Goal: Task Accomplishment & Management: Complete application form

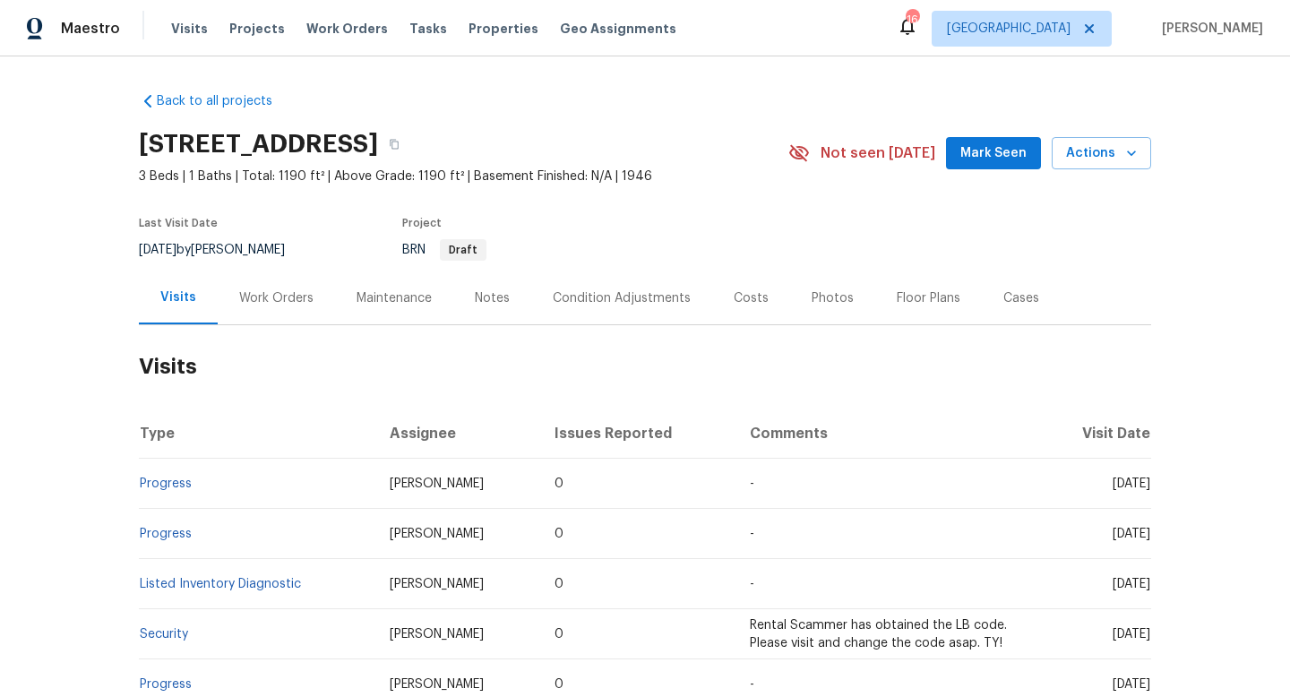
click at [199, 246] on div "8/15/2025 by Mark DiDio Jr." at bounding box center [223, 250] width 168 height 22
copy div "8/15/2025 by Mark DiDio Jr."
click at [246, 296] on div "Work Orders" at bounding box center [276, 298] width 74 height 18
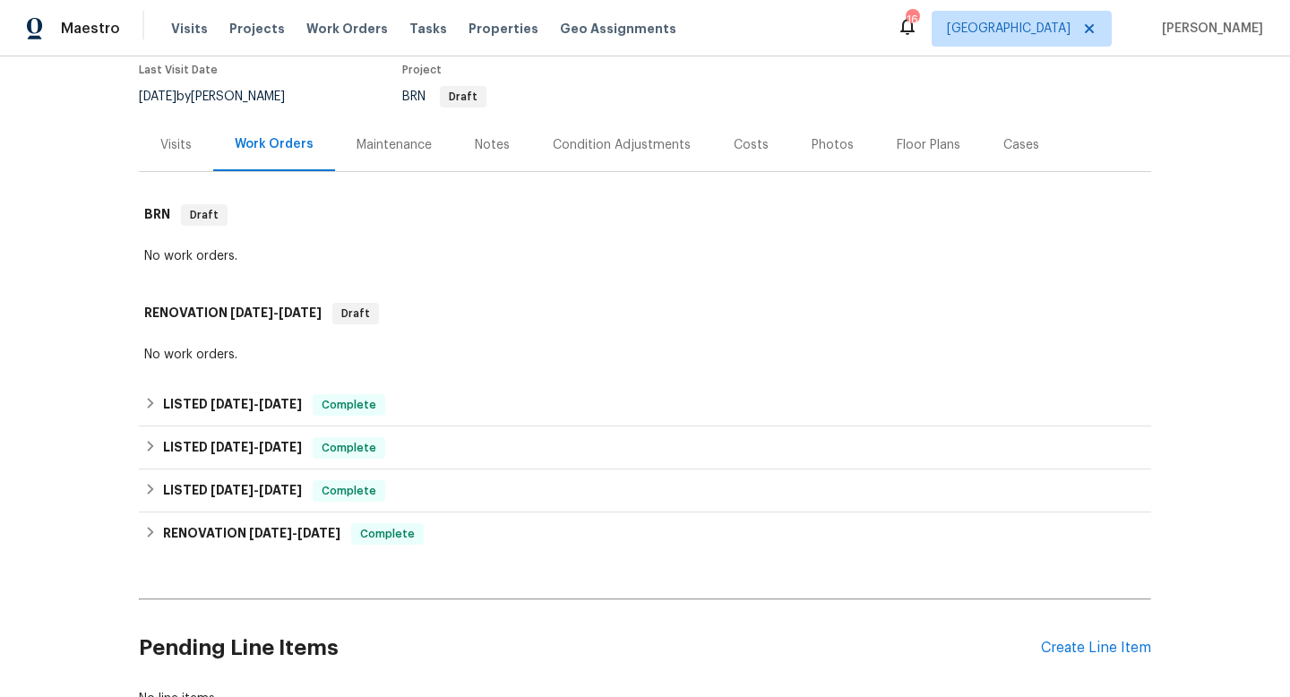
scroll to position [162, 0]
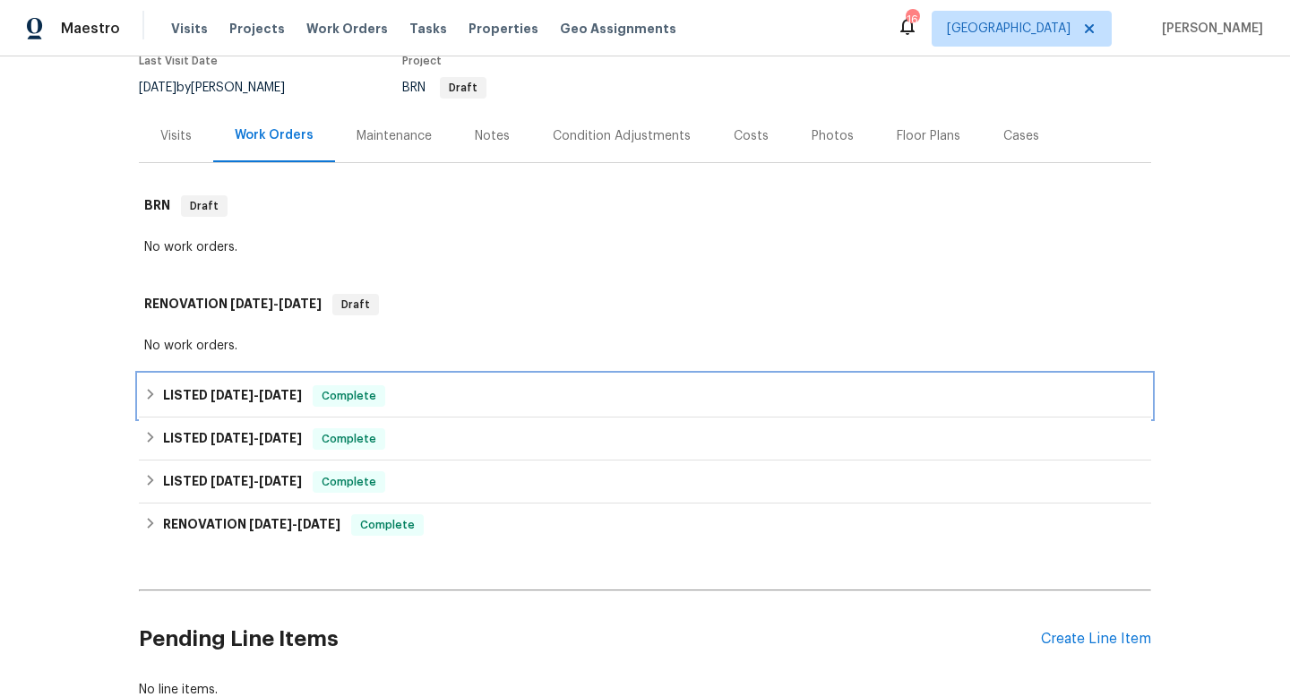
click at [229, 399] on span "8/4/25" at bounding box center [232, 395] width 43 height 13
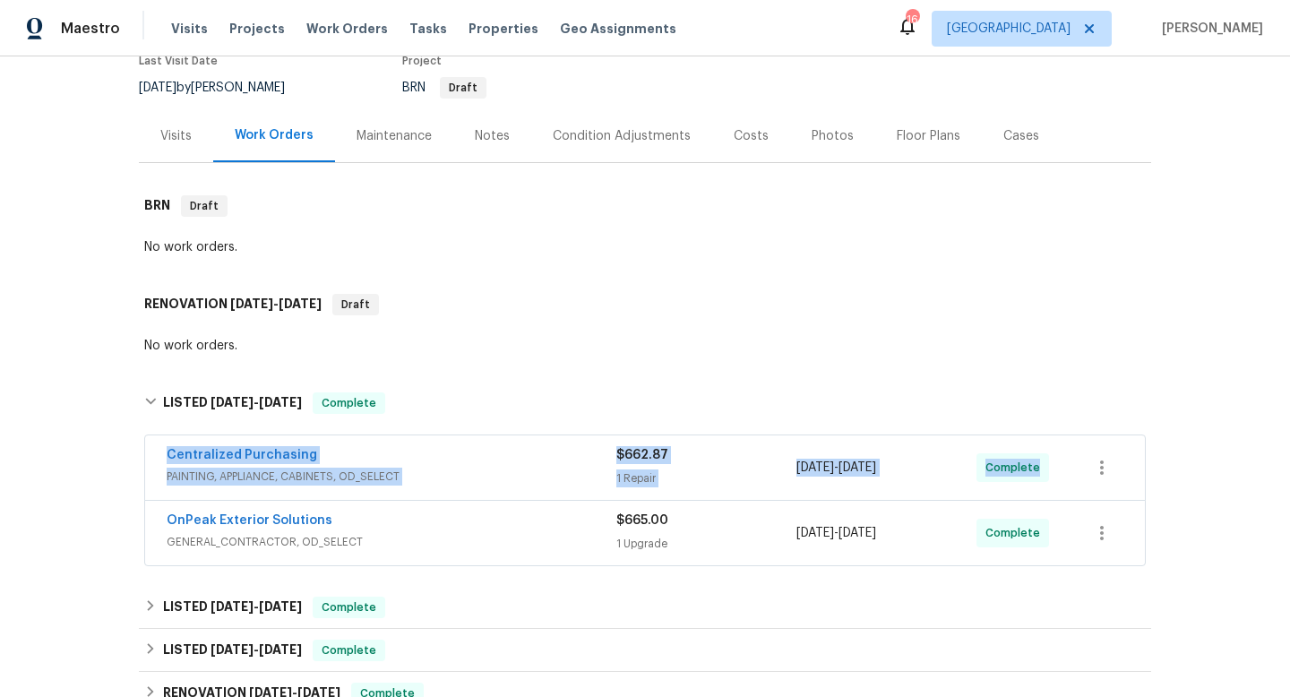
drag, startPoint x: 149, startPoint y: 448, endPoint x: 1159, endPoint y: 478, distance: 1010.4
click at [1163, 480] on div "Back to all projects 40 Englewood Ave, Worcester, MA 01603 3 Beds | 1 Baths | T…" at bounding box center [645, 376] width 1290 height 641
copy div "Centralized Purchasing PAINTING, APPLIANCE, CABINETS, OD_SELECT $662.87 1 Repai…"
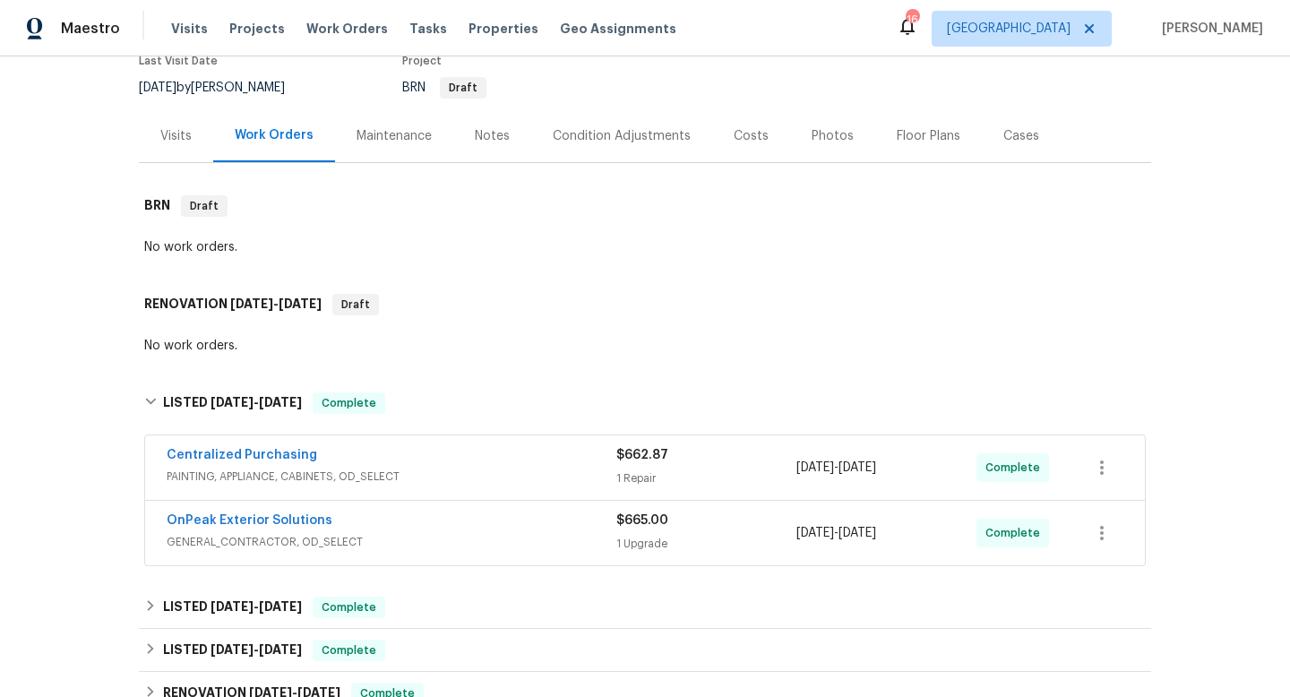
click at [165, 129] on div "Visits" at bounding box center [175, 136] width 31 height 18
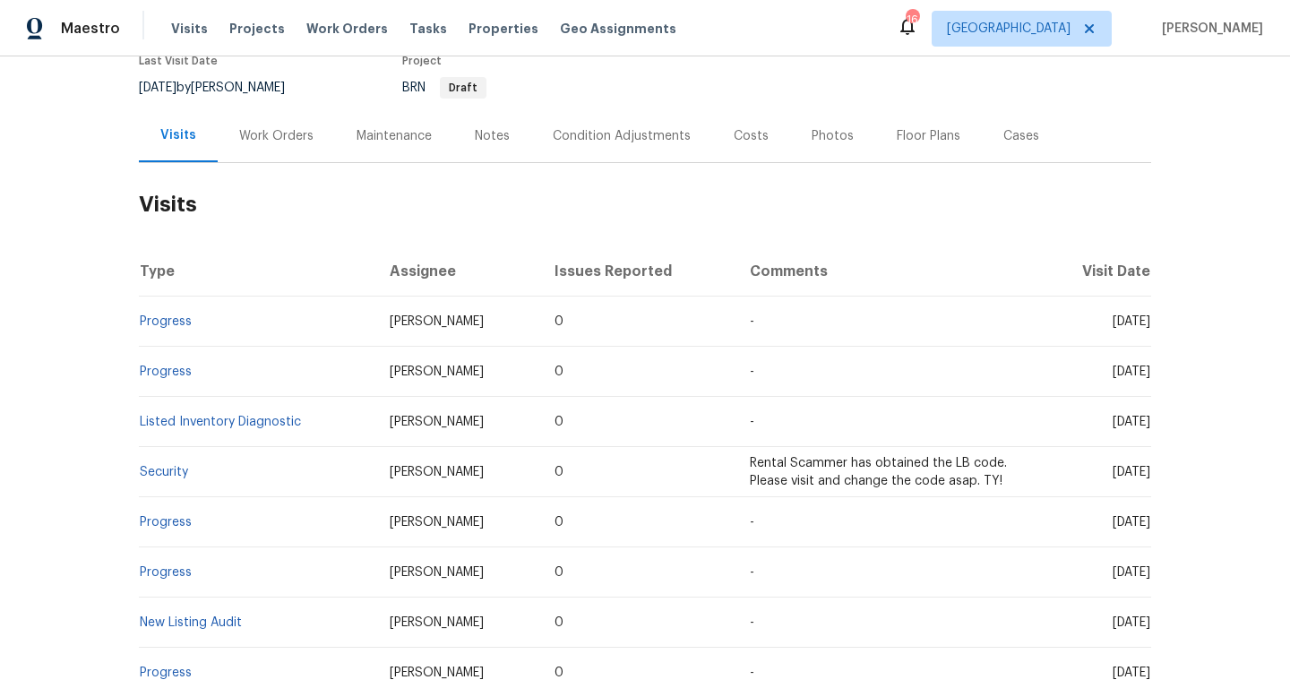
click at [1013, 136] on div "Cases" at bounding box center [1022, 136] width 36 height 18
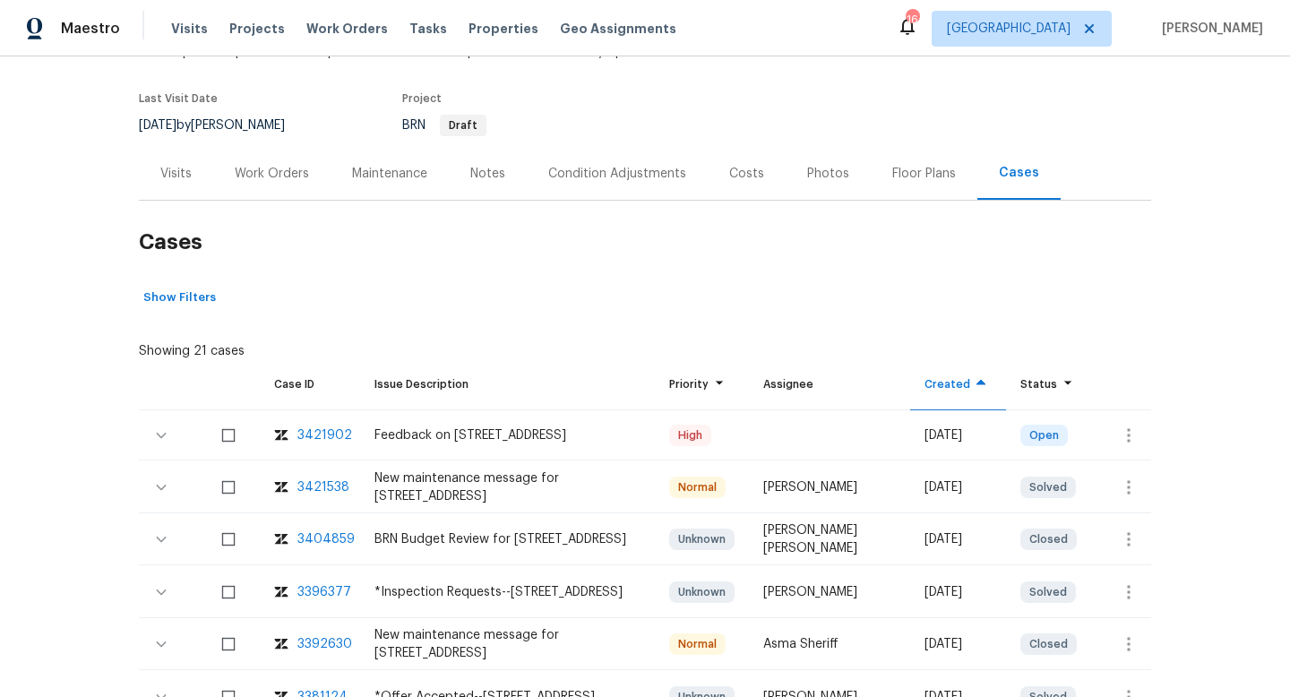
scroll to position [212, 0]
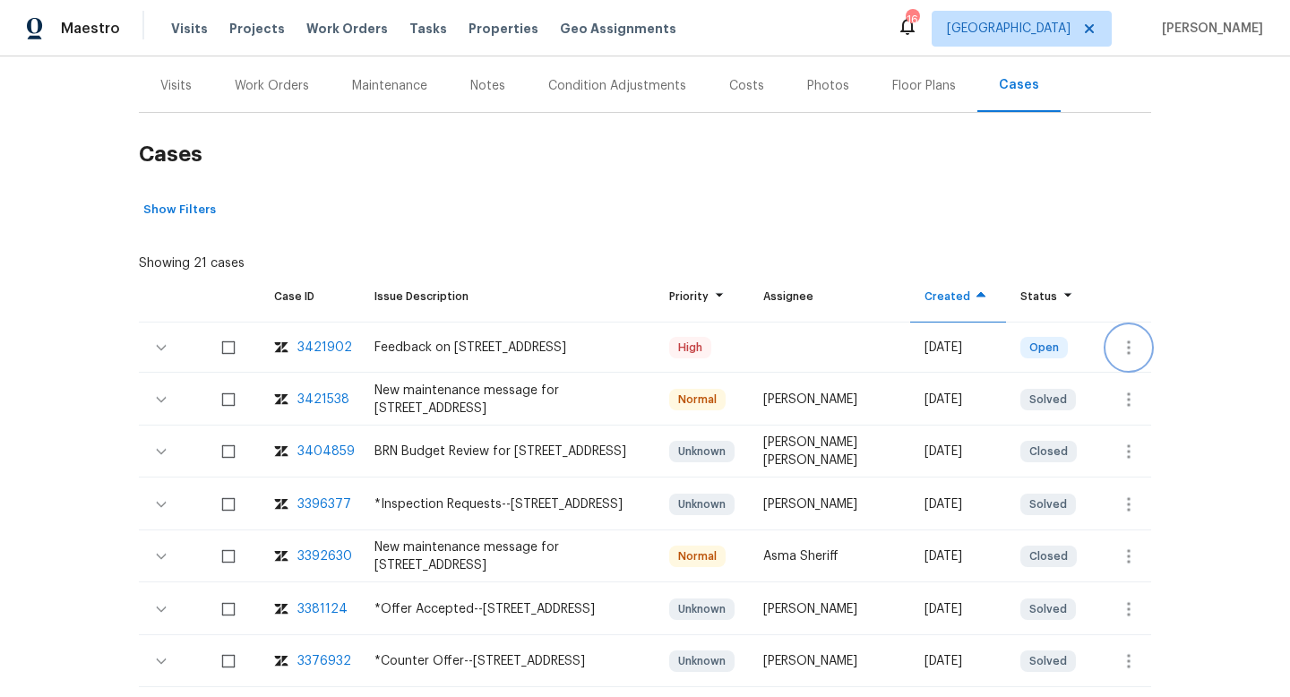
click at [1134, 354] on icon "button" at bounding box center [1129, 348] width 22 height 22
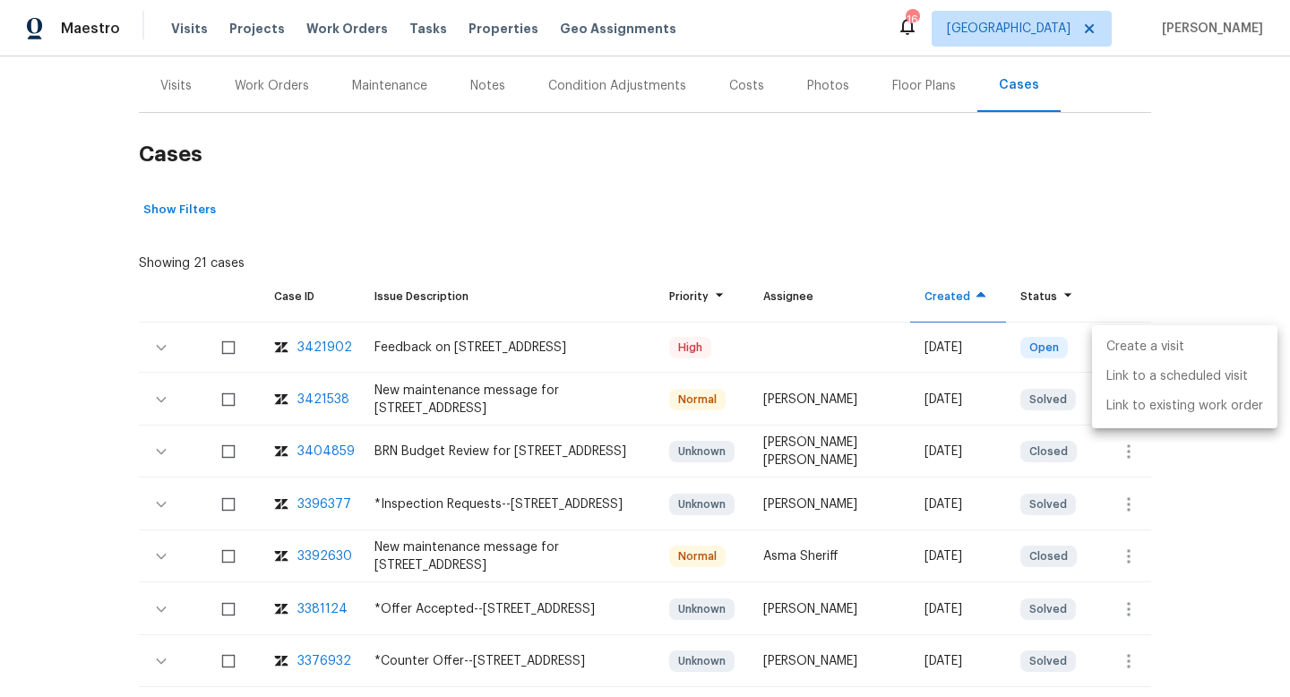
click at [1134, 354] on li "Create a visit" at bounding box center [1184, 347] width 185 height 30
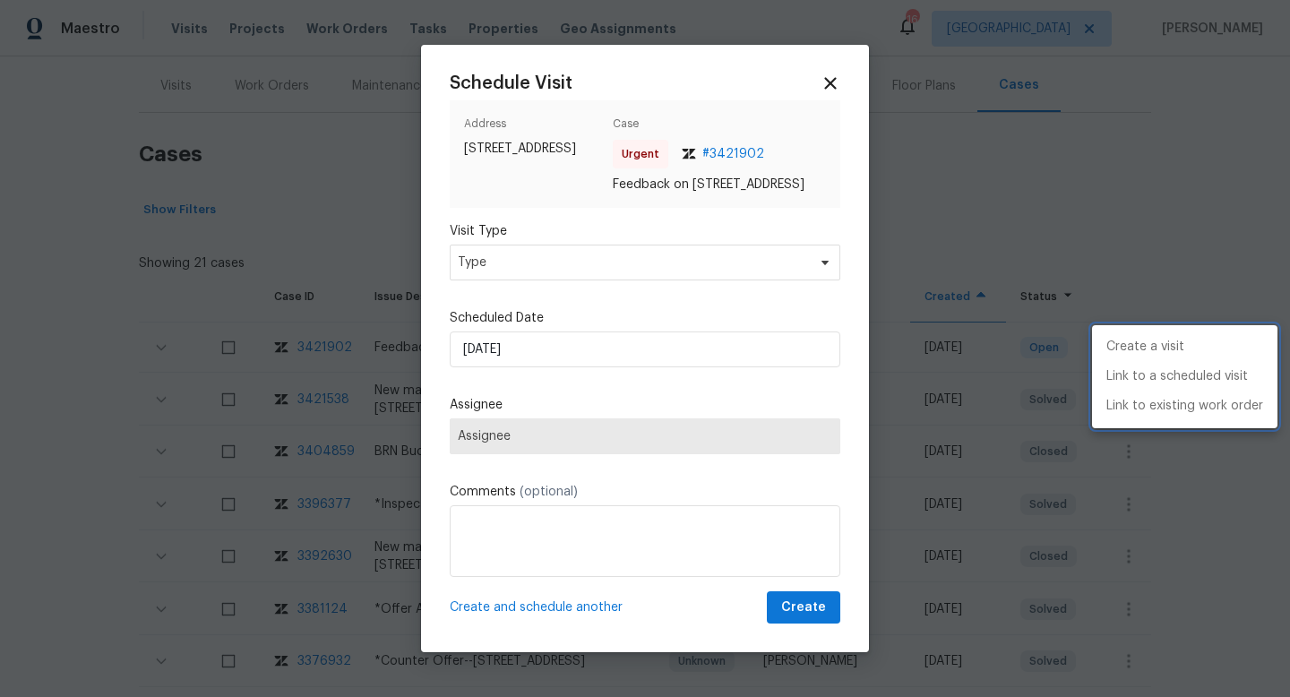
click at [527, 299] on div at bounding box center [645, 348] width 1290 height 697
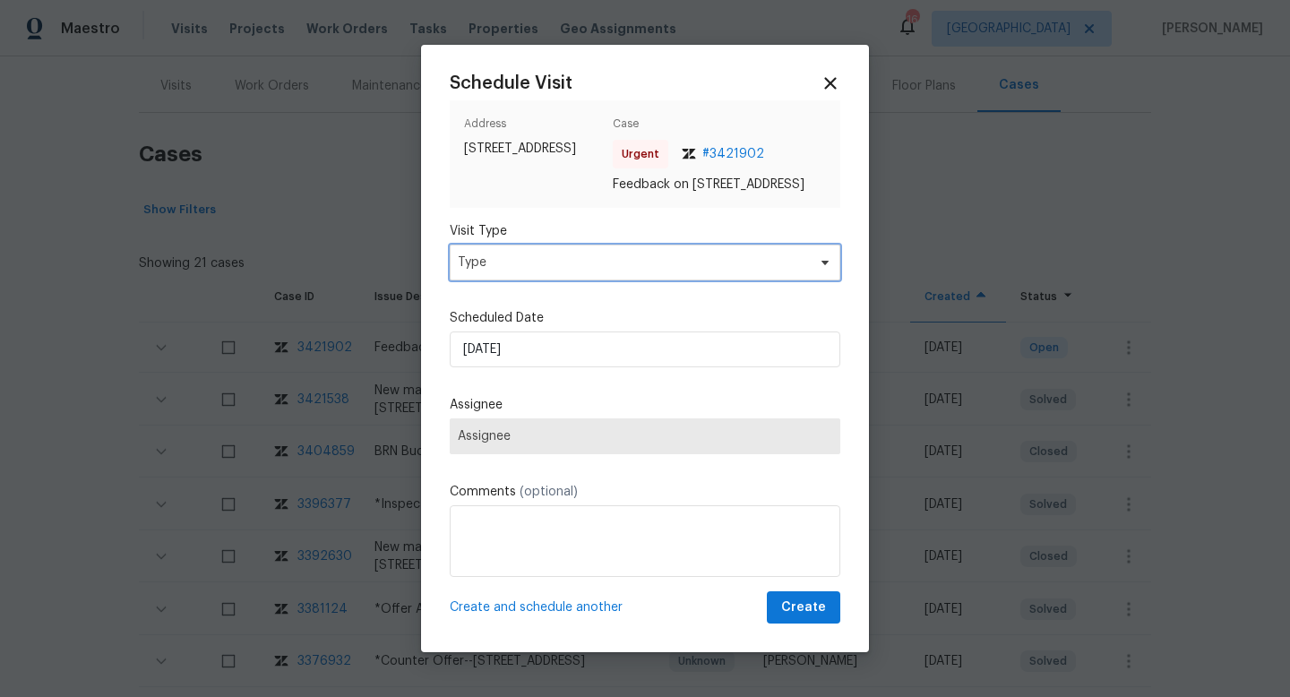
click at [520, 280] on span "Type" at bounding box center [645, 263] width 391 height 36
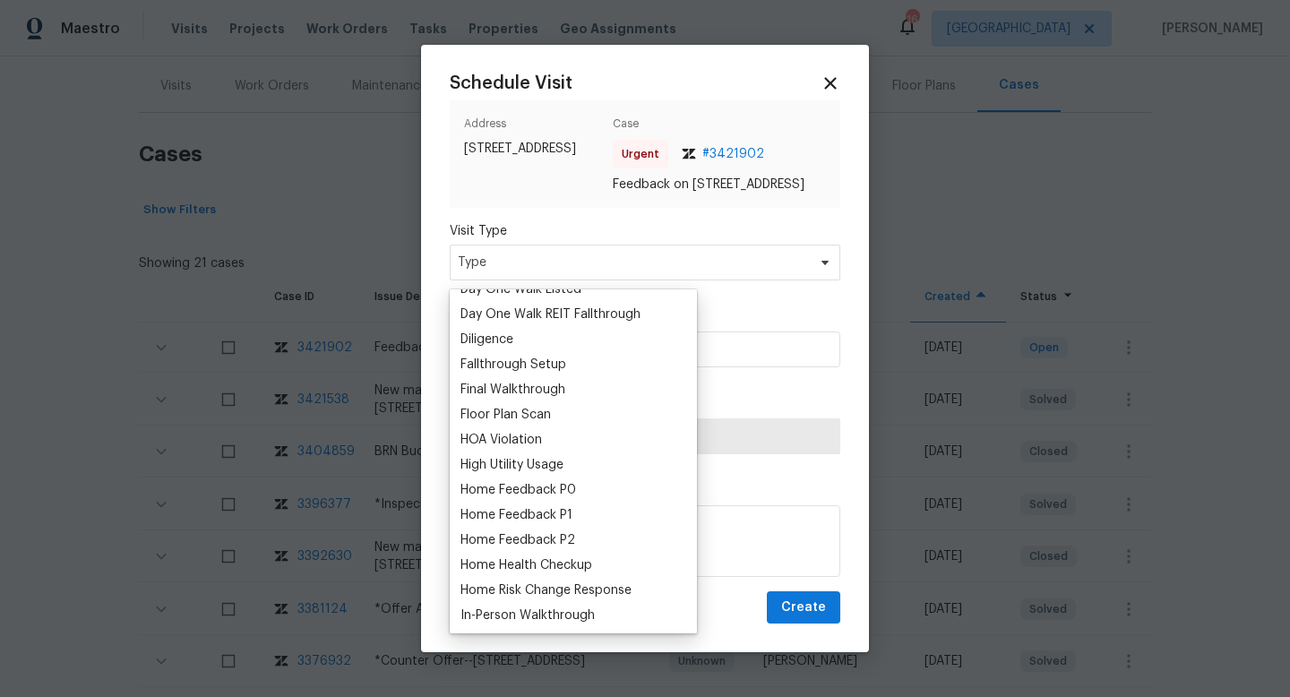
scroll to position [377, 0]
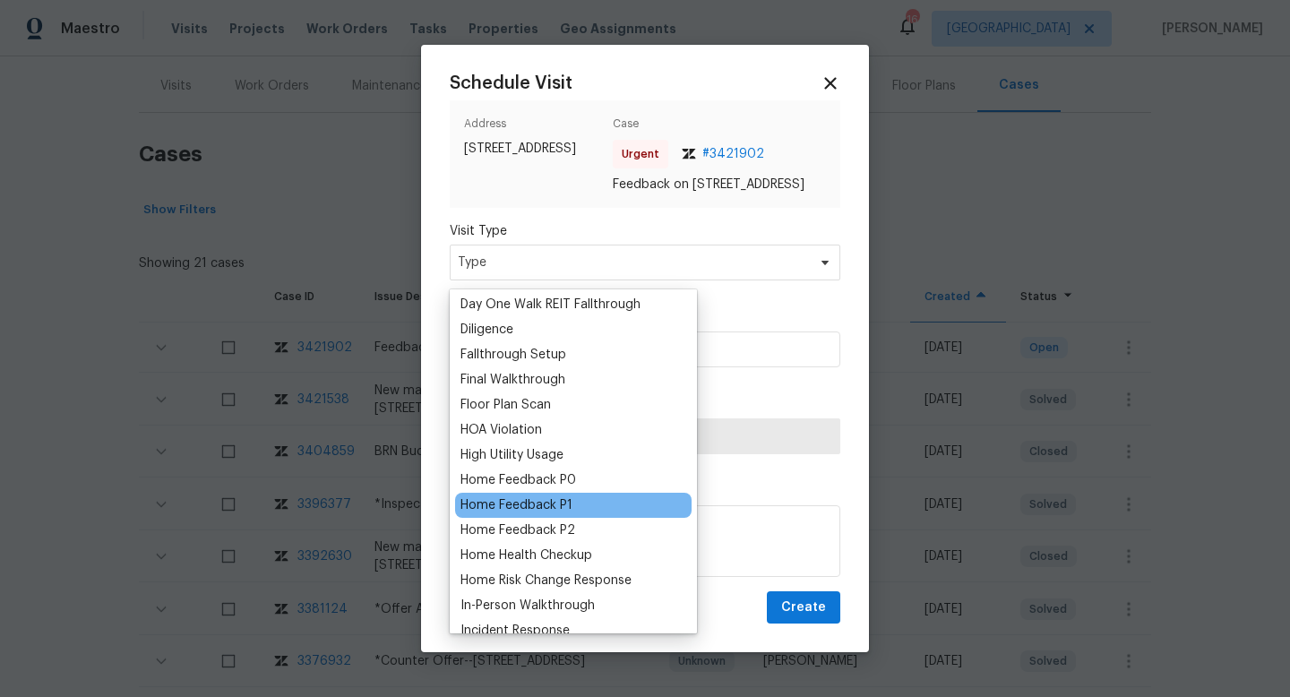
click at [513, 498] on div "Home Feedback P1" at bounding box center [517, 505] width 112 height 18
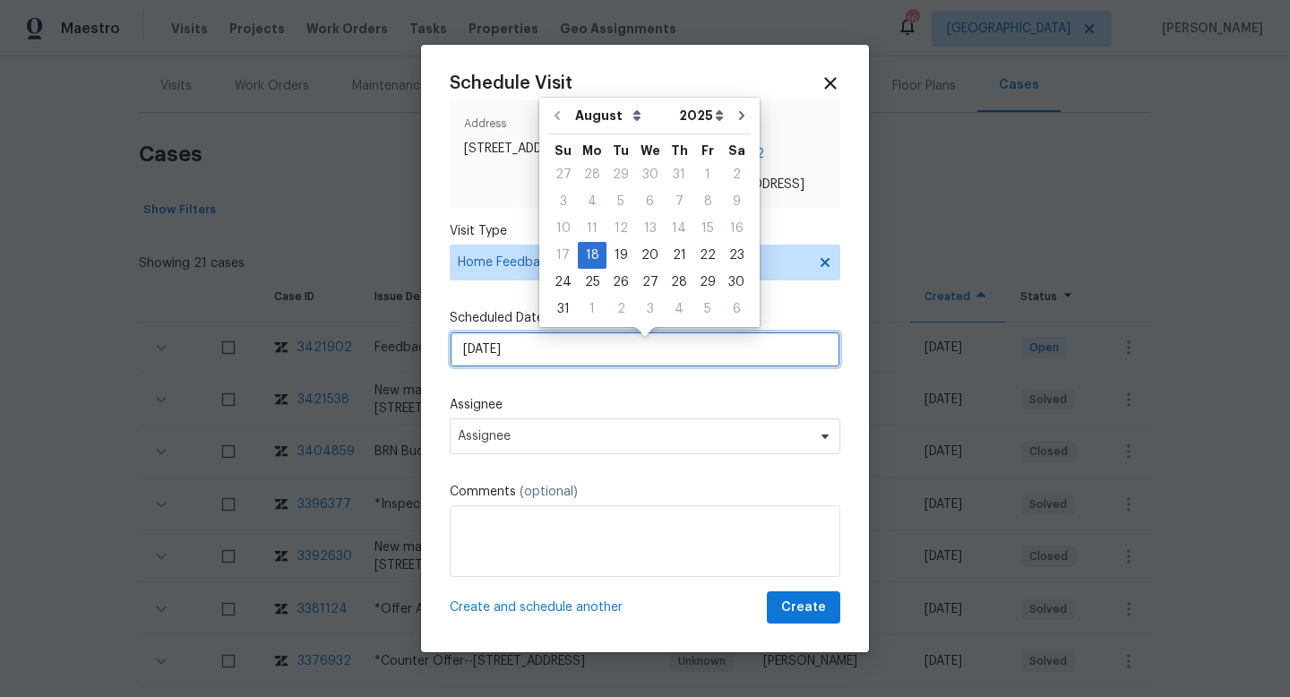
click at [503, 367] on input "18/08/2025" at bounding box center [645, 350] width 391 height 36
click at [615, 250] on div "19" at bounding box center [621, 255] width 29 height 25
type input "19/08/2025"
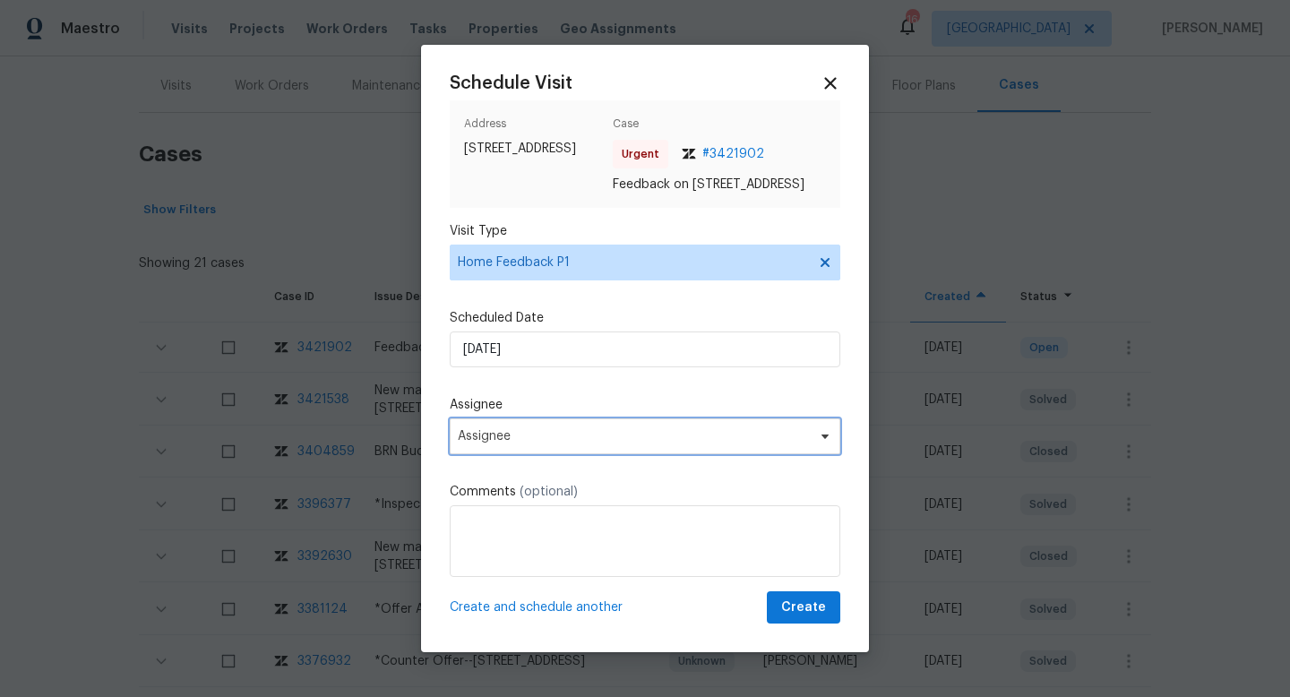
click at [515, 437] on span "Assignee" at bounding box center [633, 436] width 351 height 14
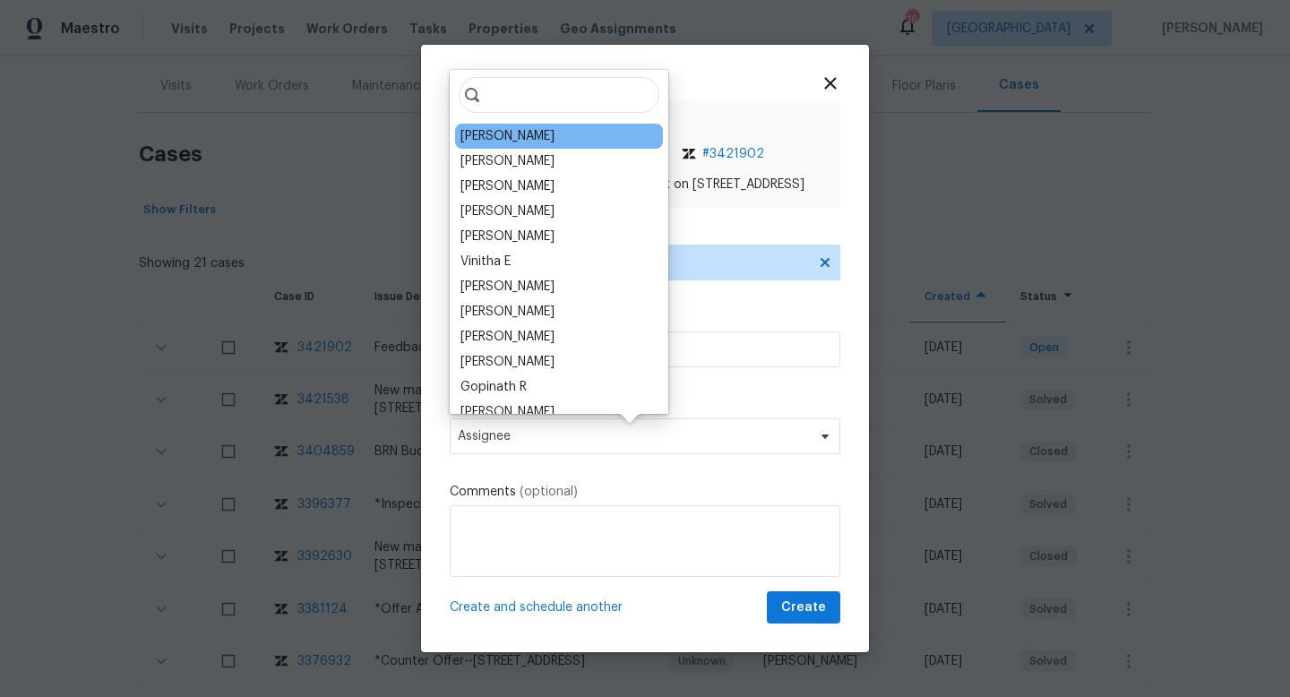
click at [514, 141] on div "Mark DiDio Jr." at bounding box center [508, 136] width 94 height 18
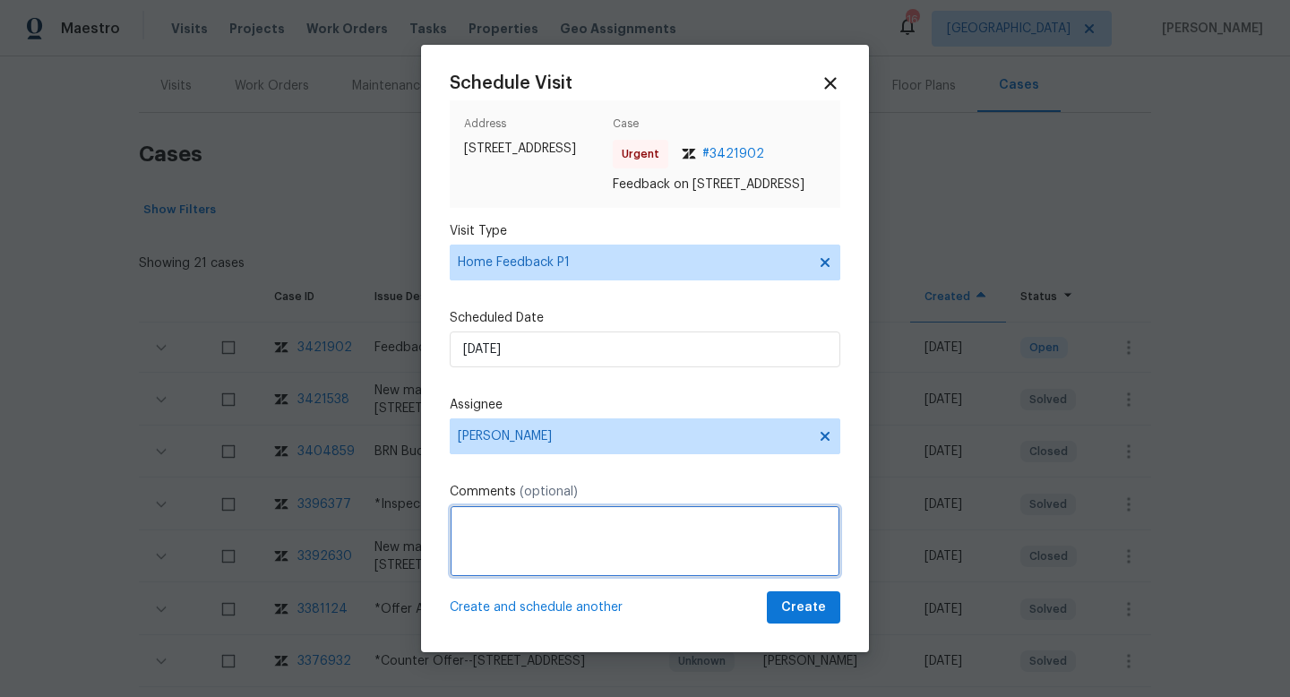
click at [503, 556] on textarea at bounding box center [645, 541] width 391 height 72
paste textarea "keypad dont have battery unable to access"
type textarea "We received a feedback stating "keypad dont have battery unable to access" Plea…"
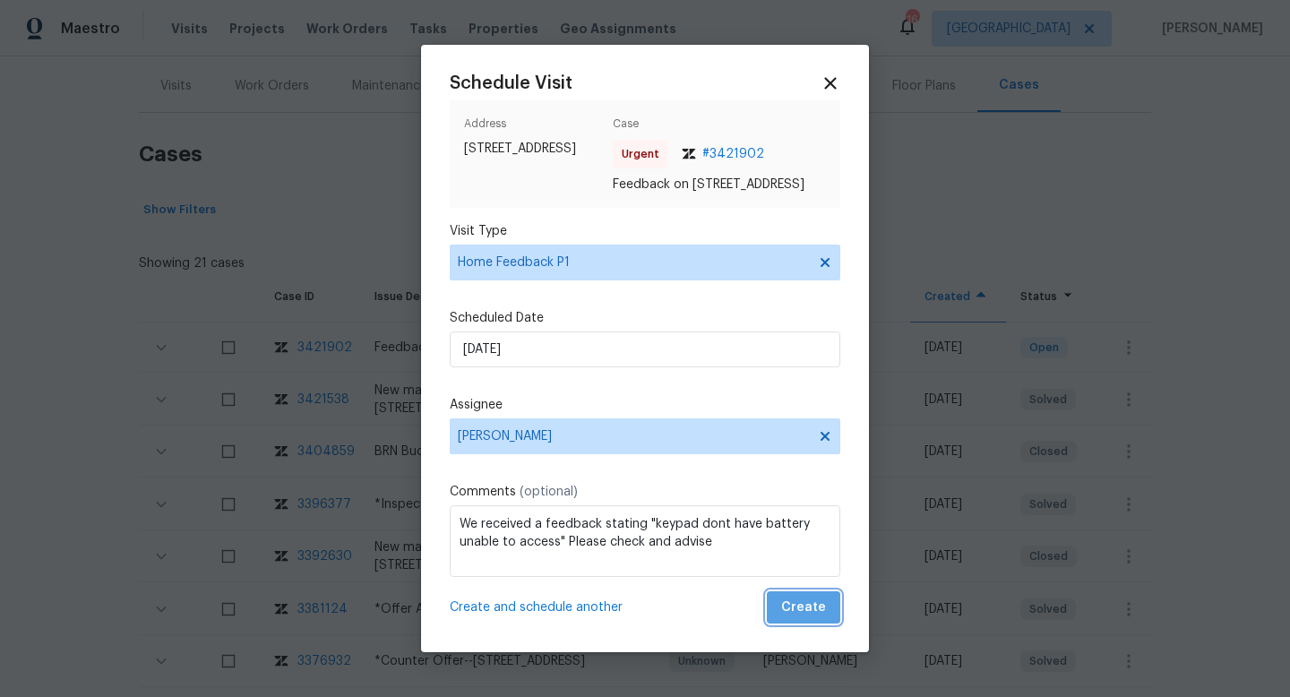
click at [810, 619] on span "Create" at bounding box center [803, 608] width 45 height 22
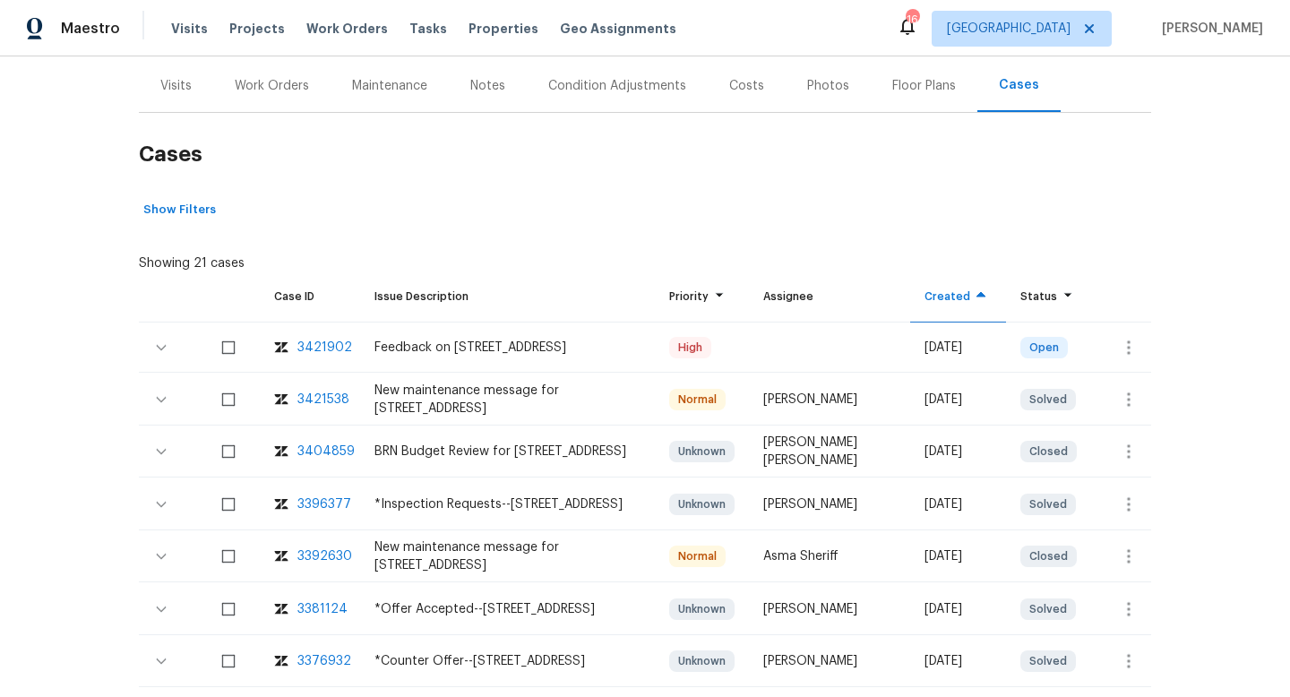
scroll to position [84, 0]
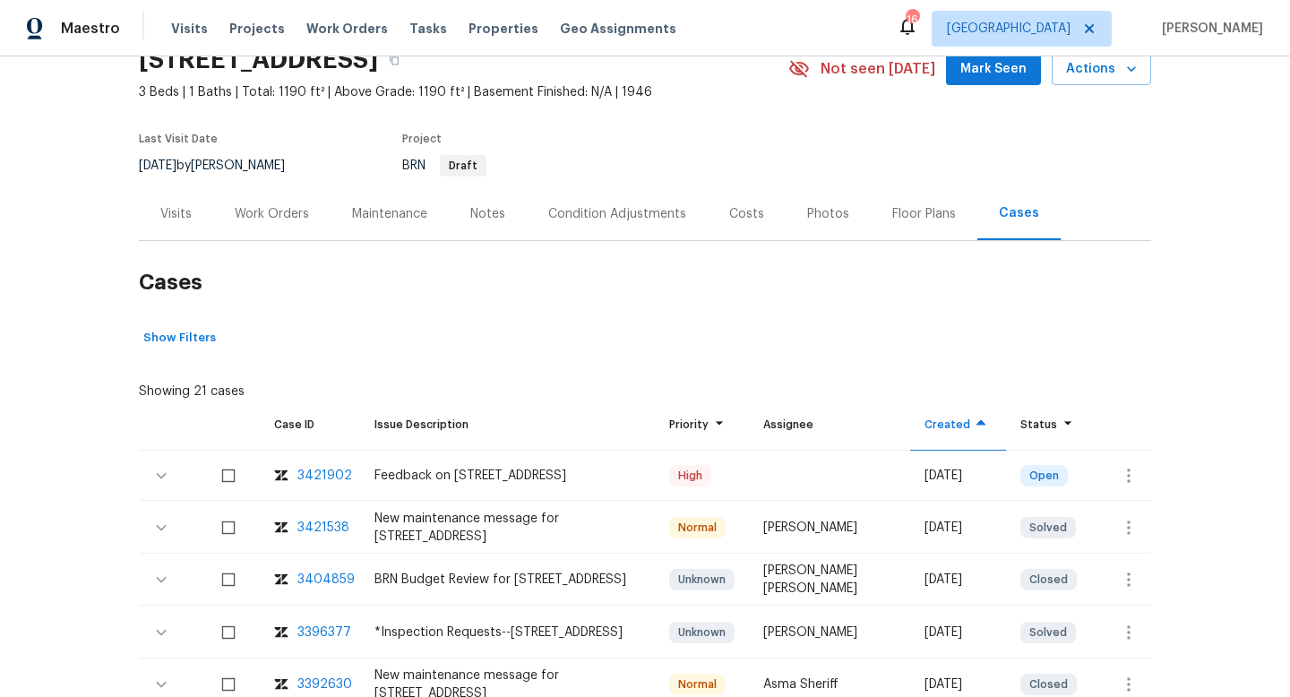
click at [178, 225] on div "Visits" at bounding box center [176, 213] width 74 height 53
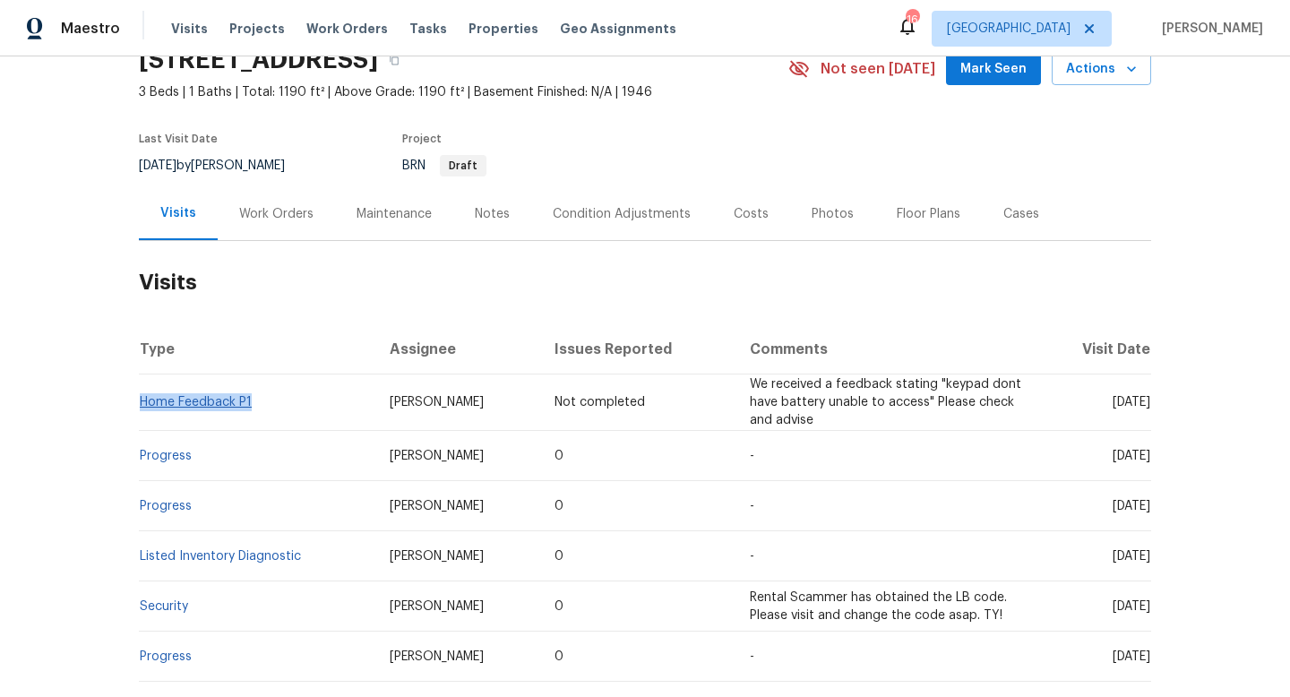
drag, startPoint x: 269, startPoint y: 408, endPoint x: 141, endPoint y: 408, distance: 128.1
click at [141, 408] on td "Home Feedback P1" at bounding box center [257, 403] width 237 height 56
copy link "Home Feedback P1"
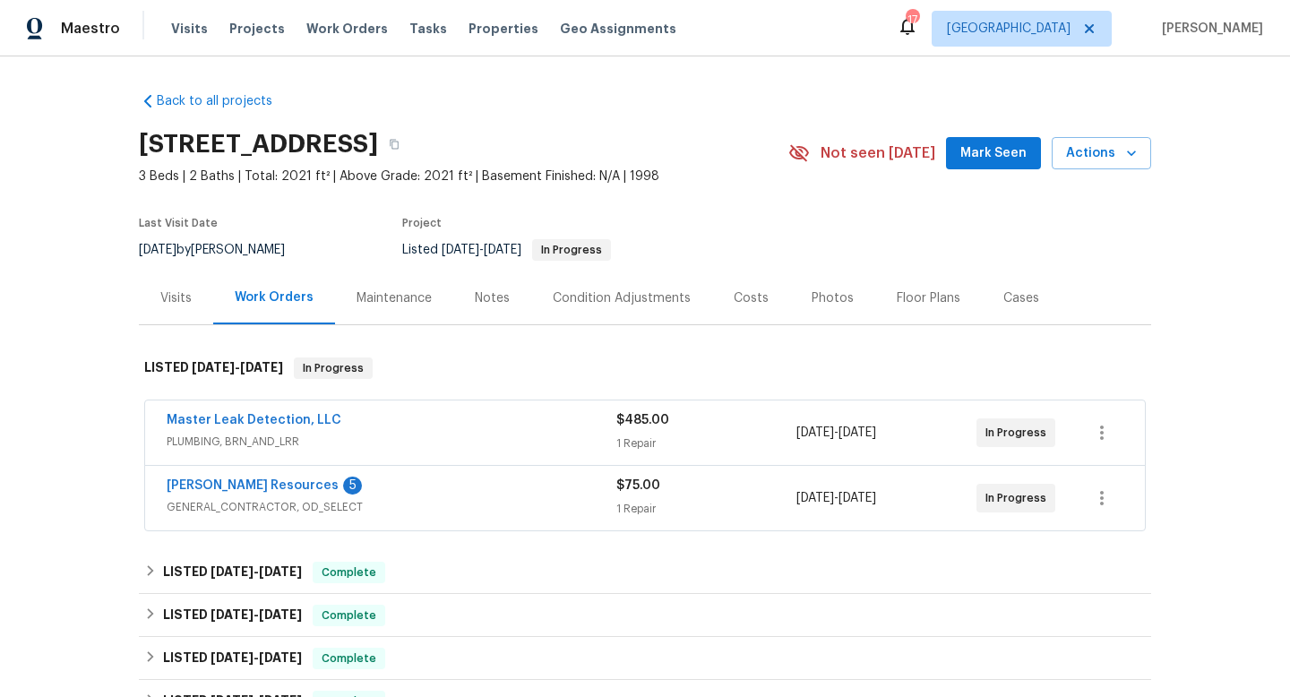
click at [341, 436] on span "PLUMBING, BRN_AND_LRR" at bounding box center [392, 442] width 450 height 18
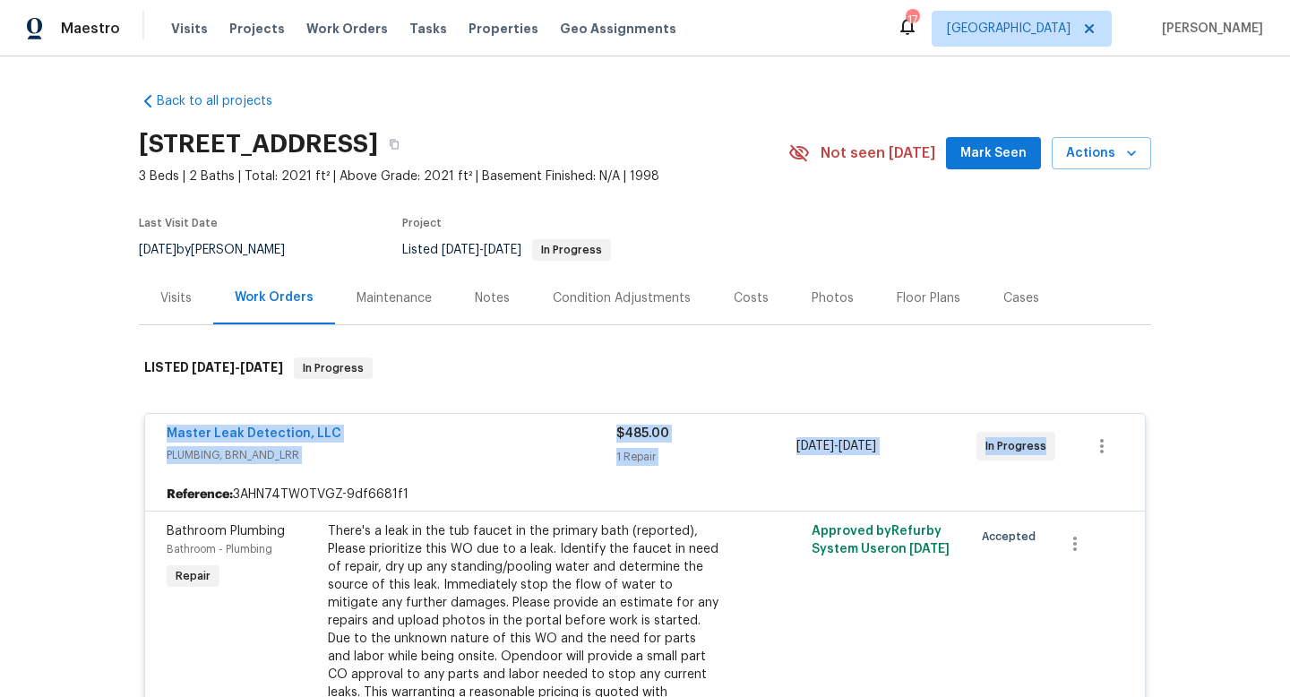
drag, startPoint x: 152, startPoint y: 427, endPoint x: 988, endPoint y: 462, distance: 836.8
click at [995, 465] on div "Master Leak Detection, LLC PLUMBING, BRN_AND_LRR $485.00 1 Repair 8/14/2025 - 8…" at bounding box center [645, 446] width 1000 height 65
copy div "Master Leak Detection, LLC PLUMBING, BRN_AND_LRR $485.00 1 Repair 8/14/2025 - 8…"
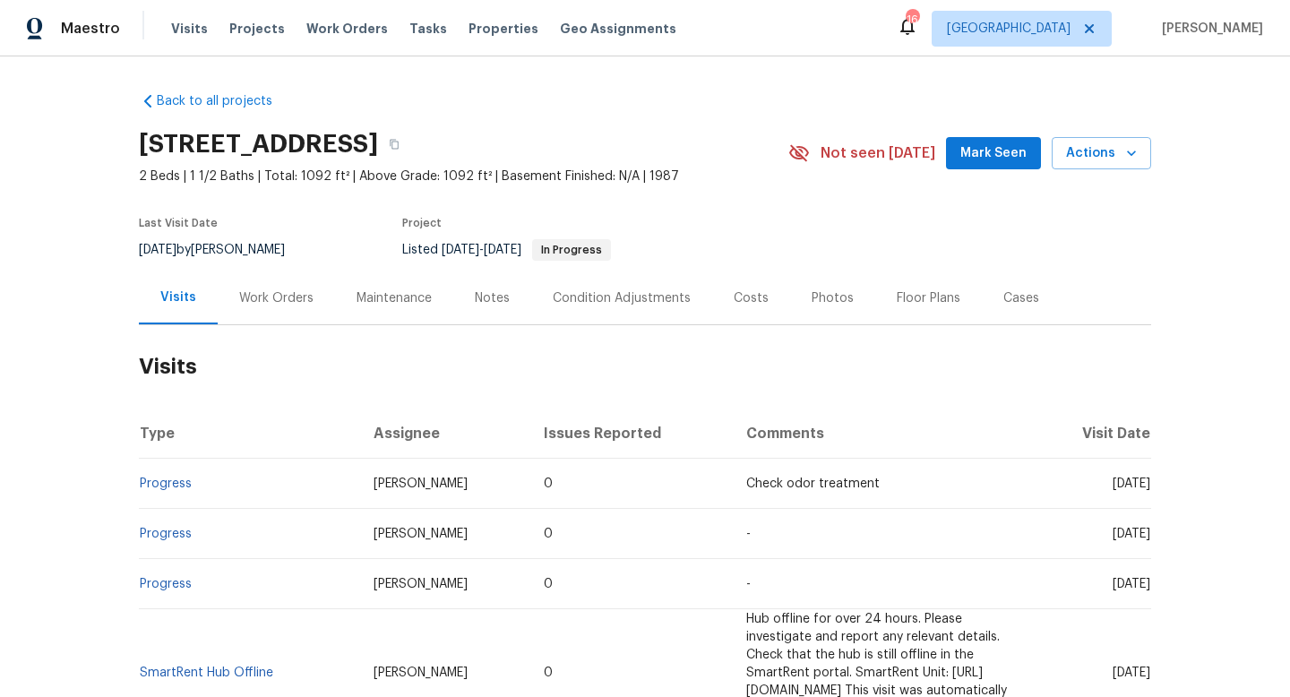
click at [317, 306] on div "Work Orders" at bounding box center [276, 298] width 117 height 53
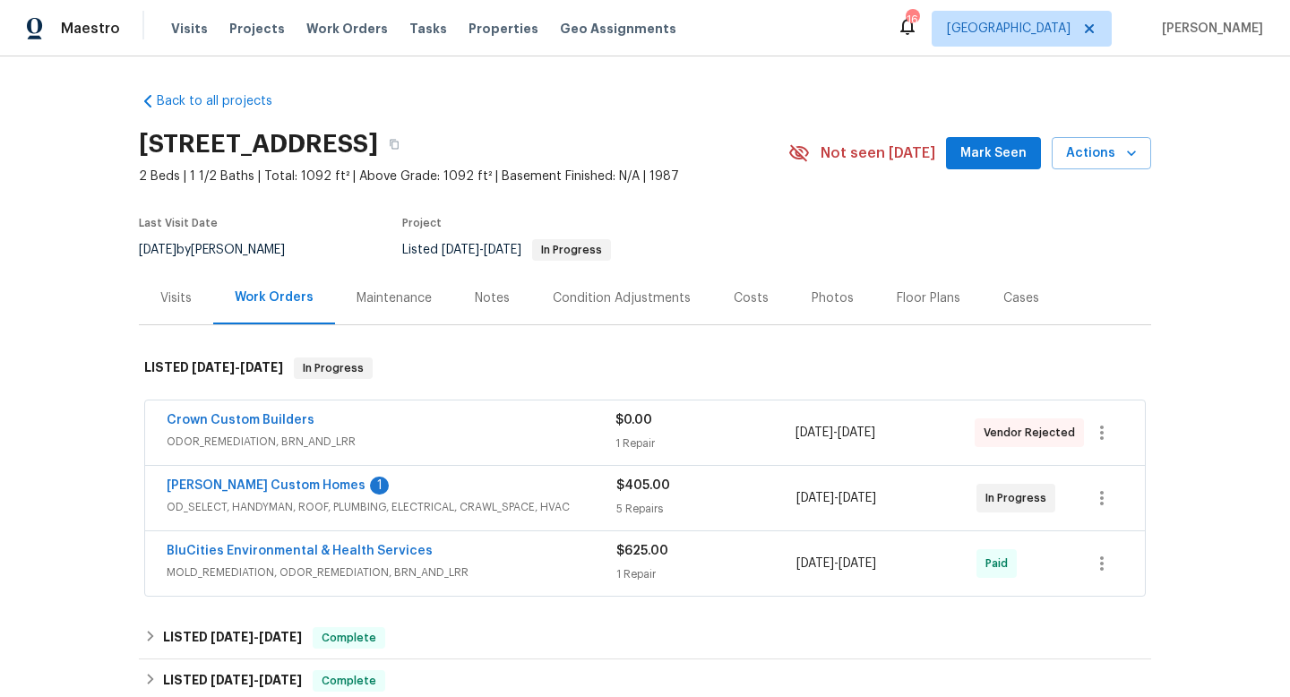
click at [416, 496] on div "[PERSON_NAME] Custom Homes 1" at bounding box center [392, 488] width 450 height 22
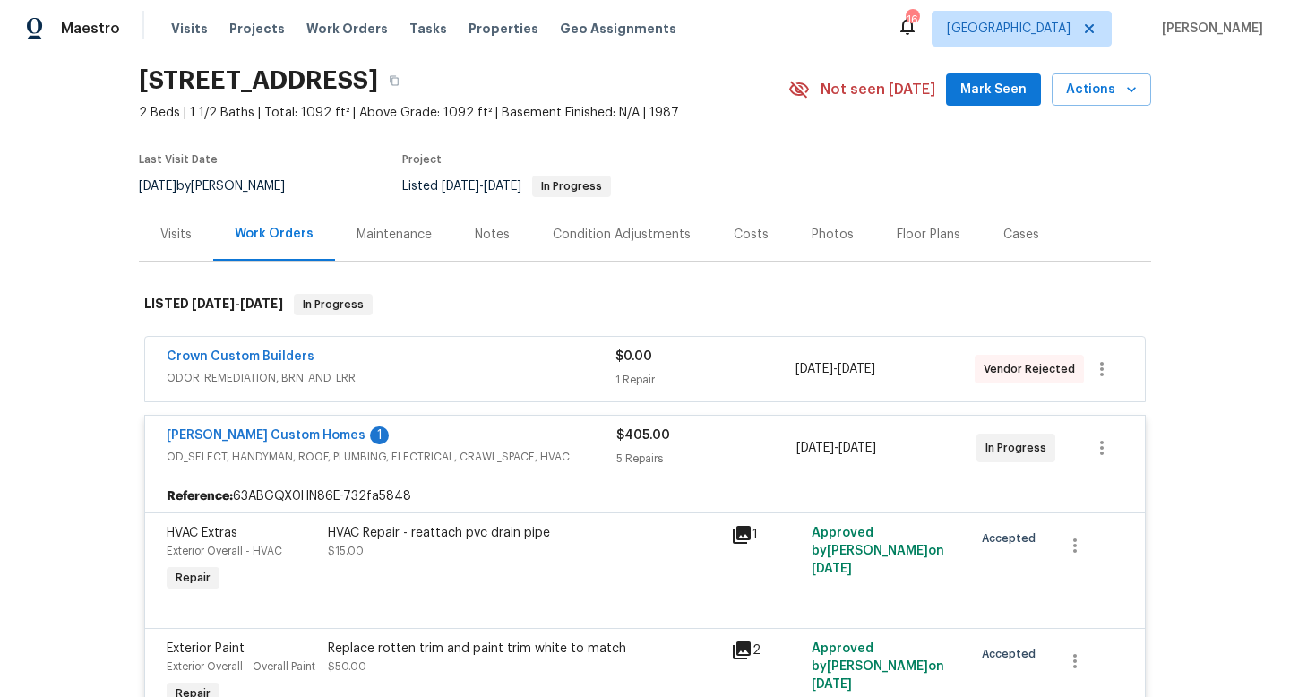
scroll to position [71, 0]
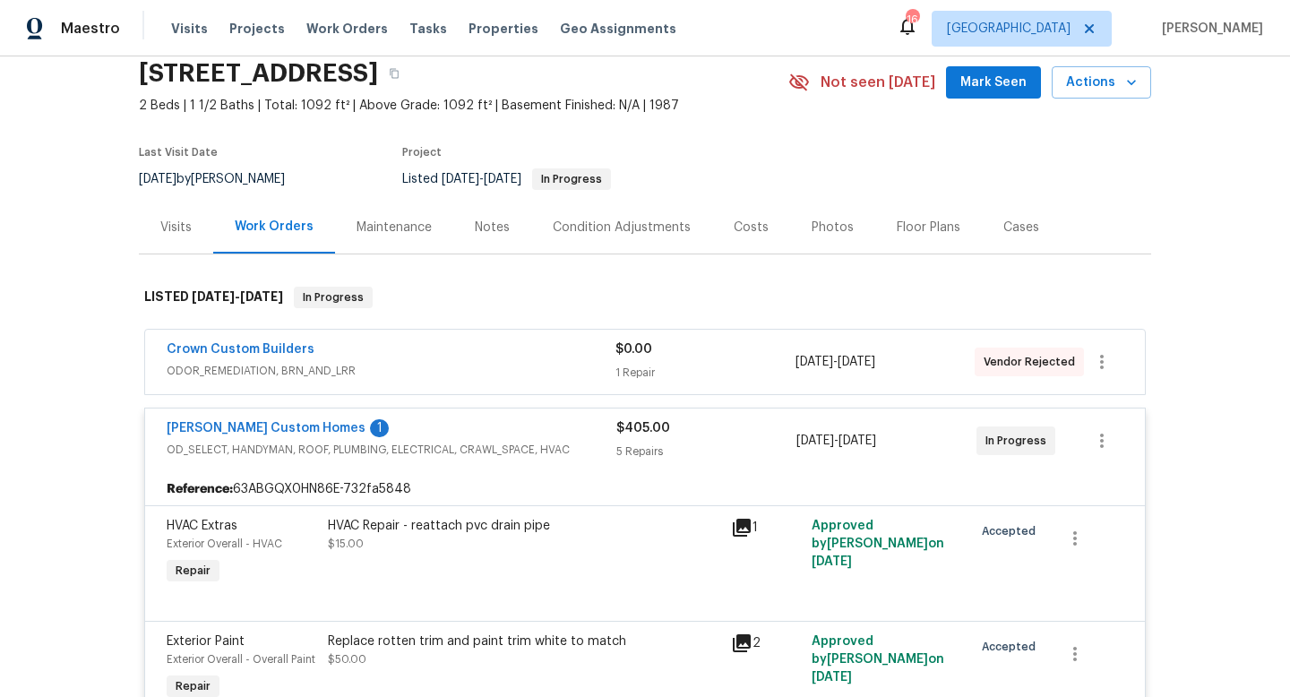
click at [228, 183] on div "[DATE] by [PERSON_NAME]" at bounding box center [223, 179] width 168 height 22
copy div "[DATE] by [PERSON_NAME]"
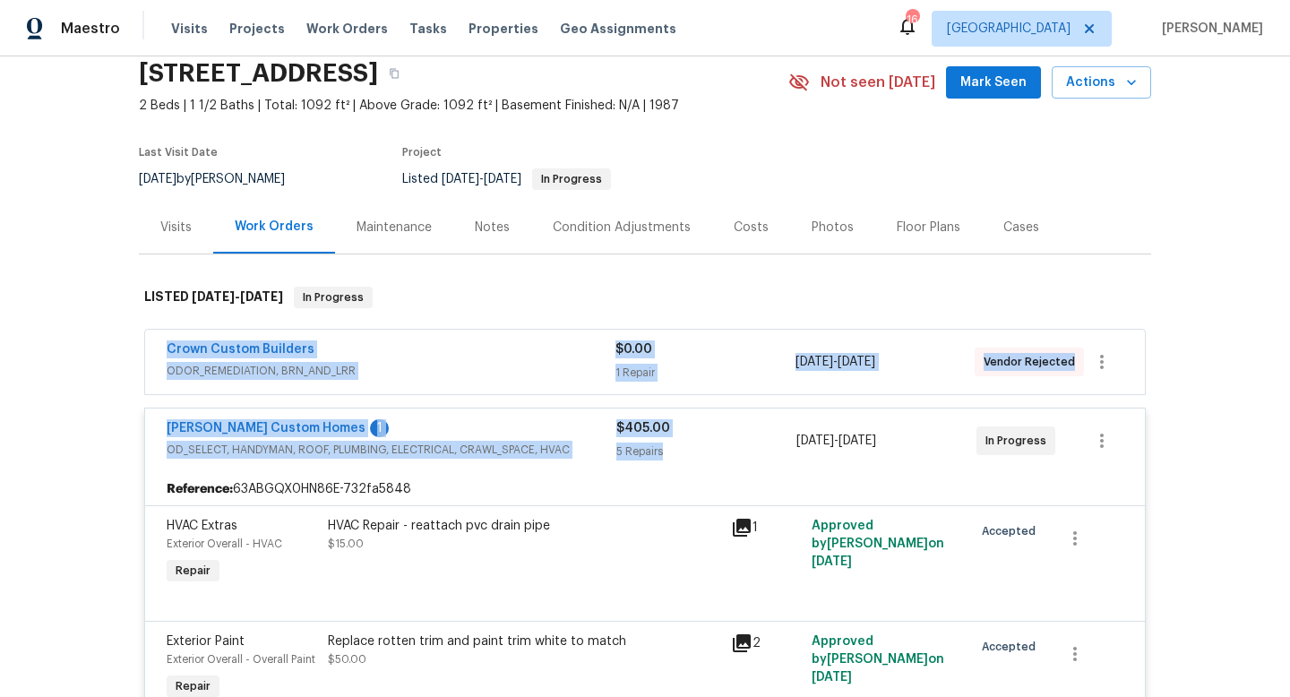
drag, startPoint x: 160, startPoint y: 345, endPoint x: 905, endPoint y: 413, distance: 748.7
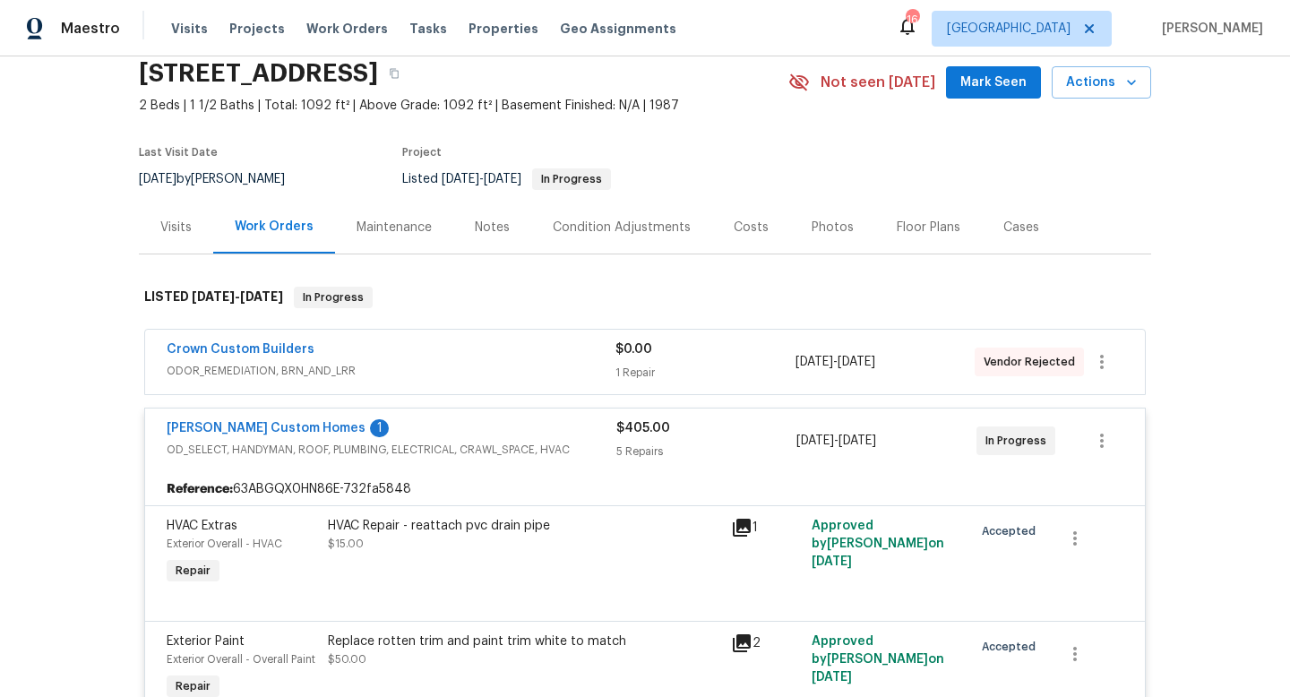
click at [92, 517] on div "Back to all projects [STREET_ADDRESS] 2 Beds | 1 1/2 Baths | Total: 1092 ft² | …" at bounding box center [645, 376] width 1290 height 641
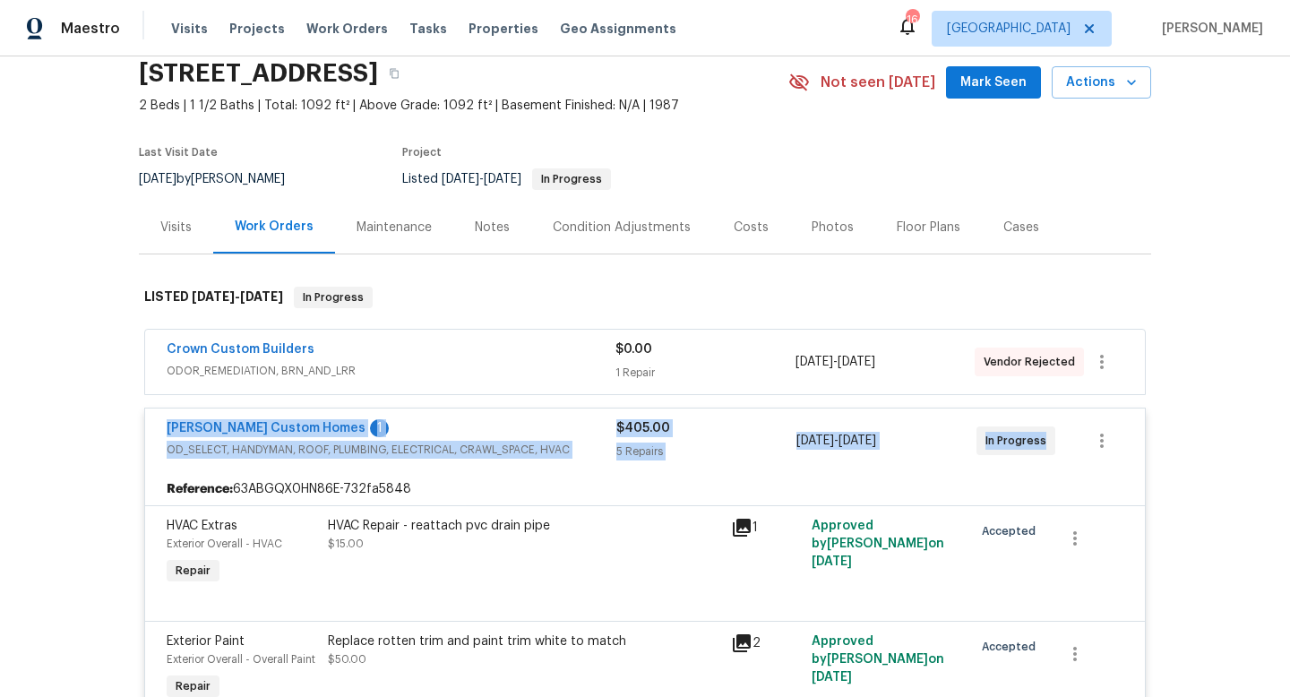
drag, startPoint x: 153, startPoint y: 418, endPoint x: 1033, endPoint y: 459, distance: 880.9
click at [1035, 460] on div "[PERSON_NAME] Custom Homes 1 OD_SELECT, HANDYMAN, ROOF, PLUMBING, ELECTRICAL, C…" at bounding box center [645, 441] width 1000 height 65
copy div "[PERSON_NAME] Custom Homes 1 OD_SELECT, HANDYMAN, ROOF, PLUMBING, ELECTRICAL, C…"
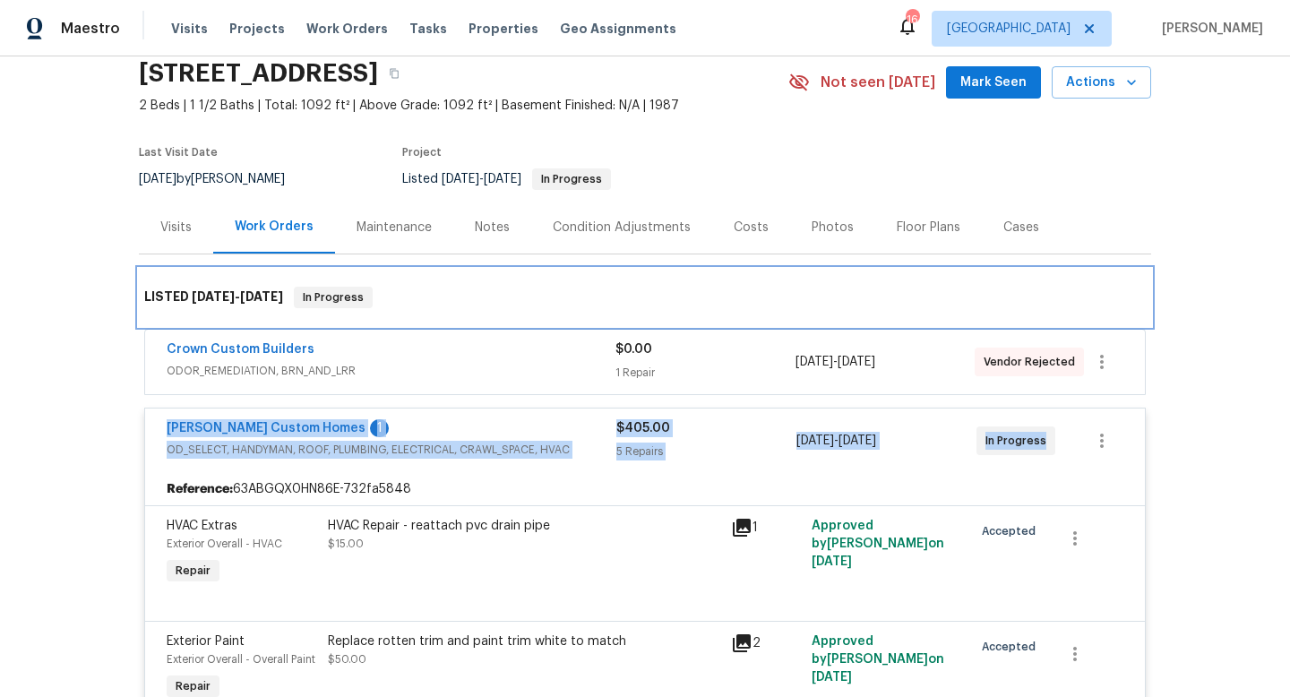
click at [520, 274] on div "LISTED [DATE] - [DATE] In Progress" at bounding box center [645, 297] width 1013 height 57
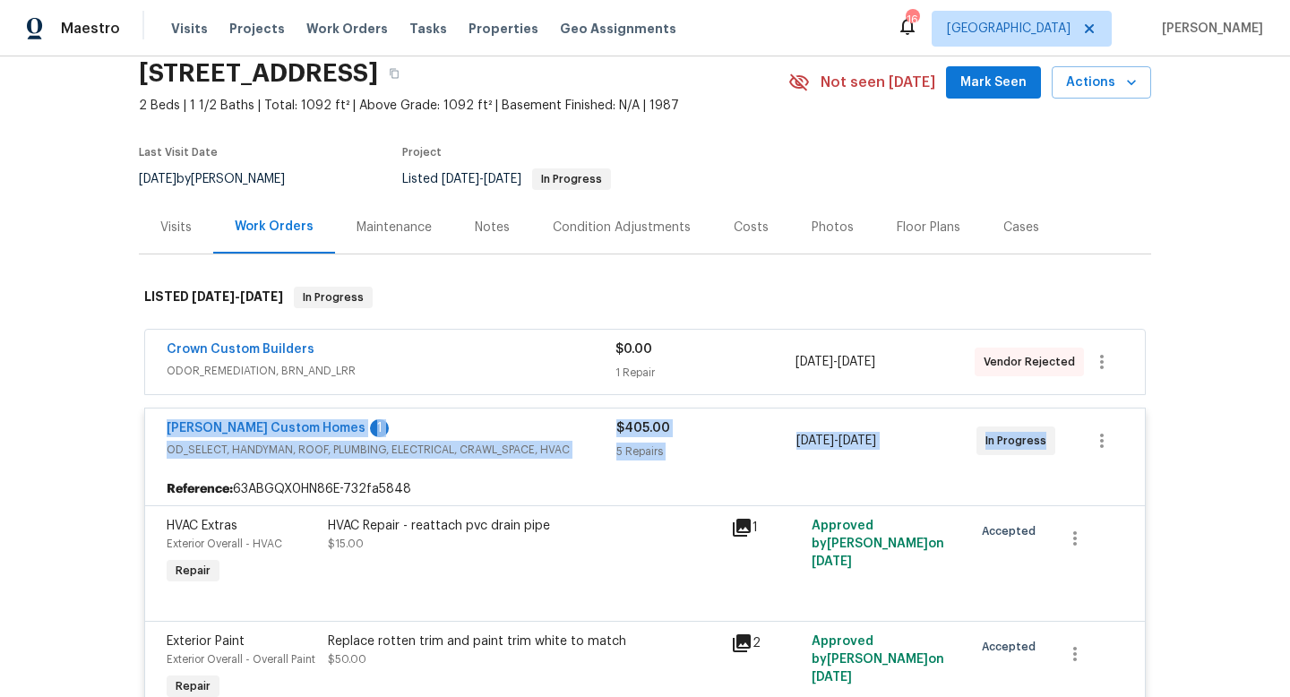
click at [34, 405] on div "Back to all projects [STREET_ADDRESS] 2 Beds | 1 1/2 Baths | Total: 1092 ft² | …" at bounding box center [645, 376] width 1290 height 641
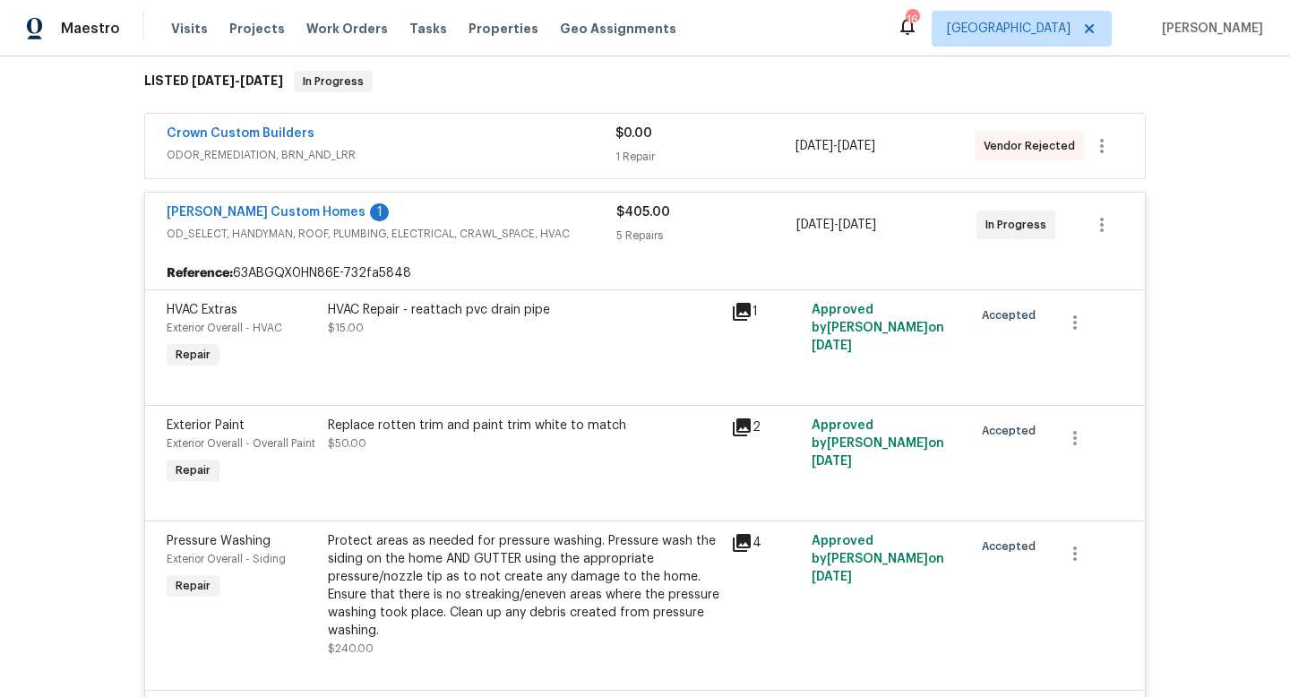
scroll to position [280, 0]
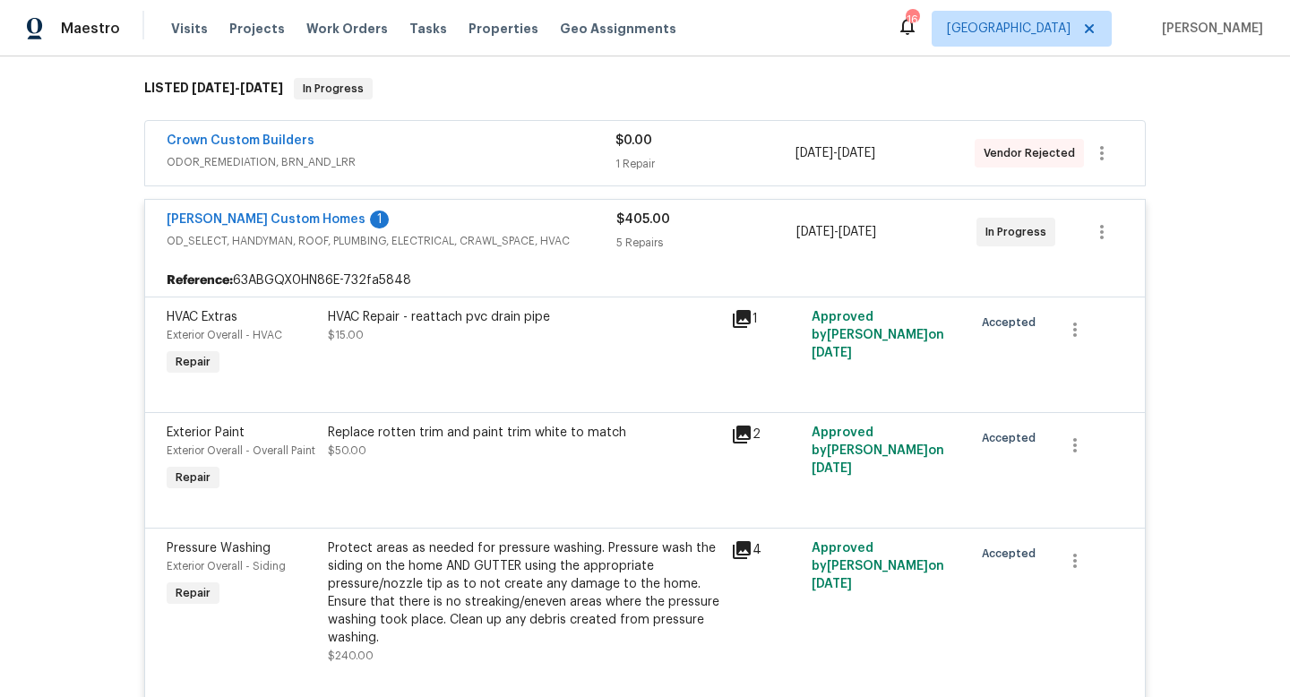
click at [482, 161] on span "ODOR_REMEDIATION, BRN_AND_LRR" at bounding box center [391, 162] width 449 height 18
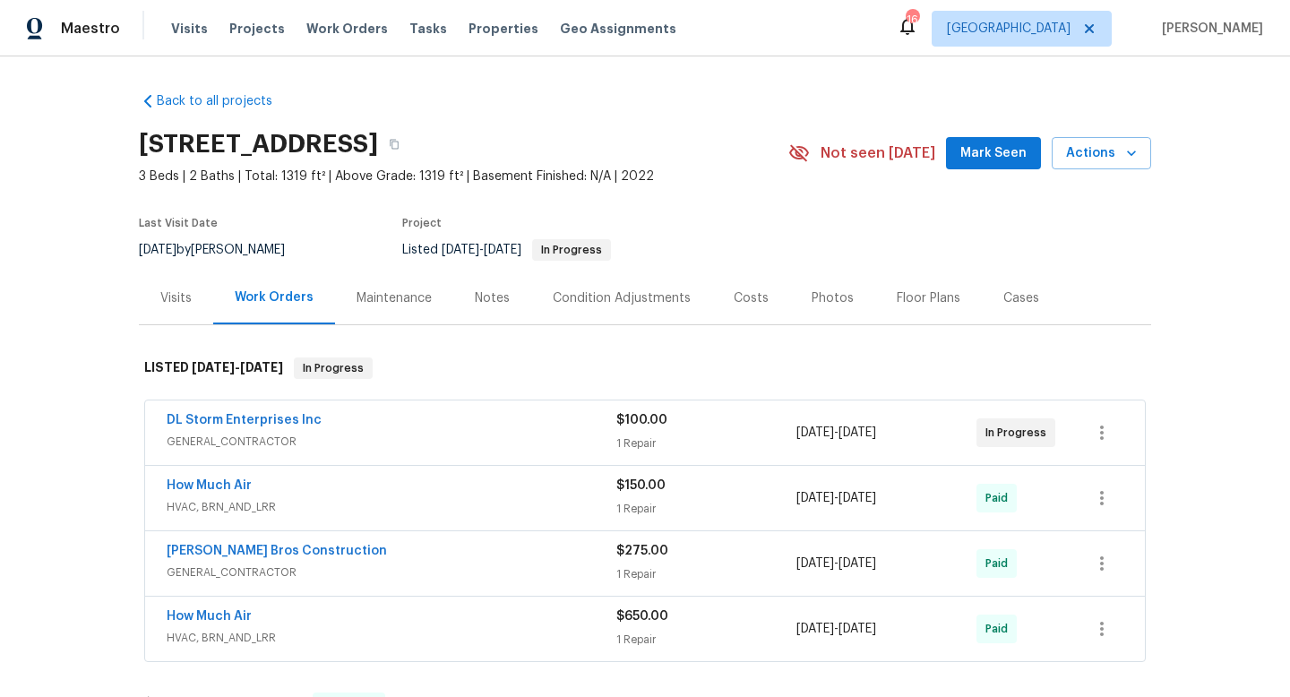
click at [450, 450] on span "GENERAL_CONTRACTOR" at bounding box center [392, 442] width 450 height 18
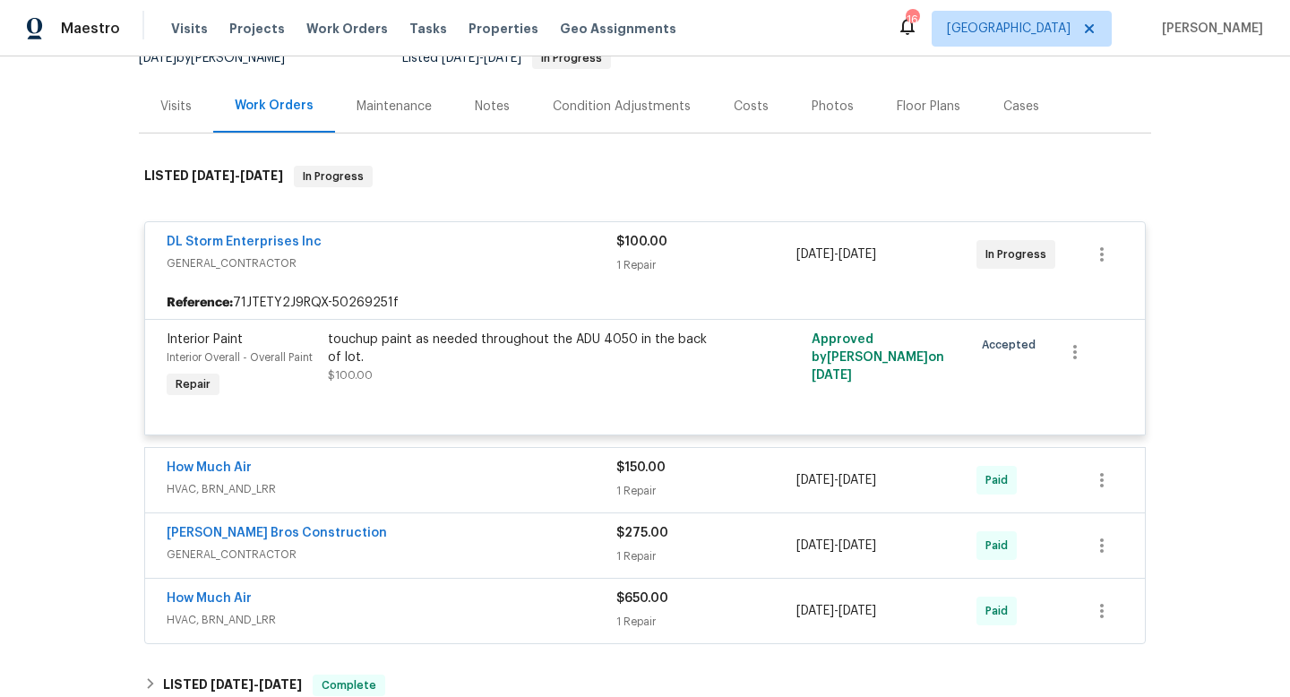
scroll to position [219, 0]
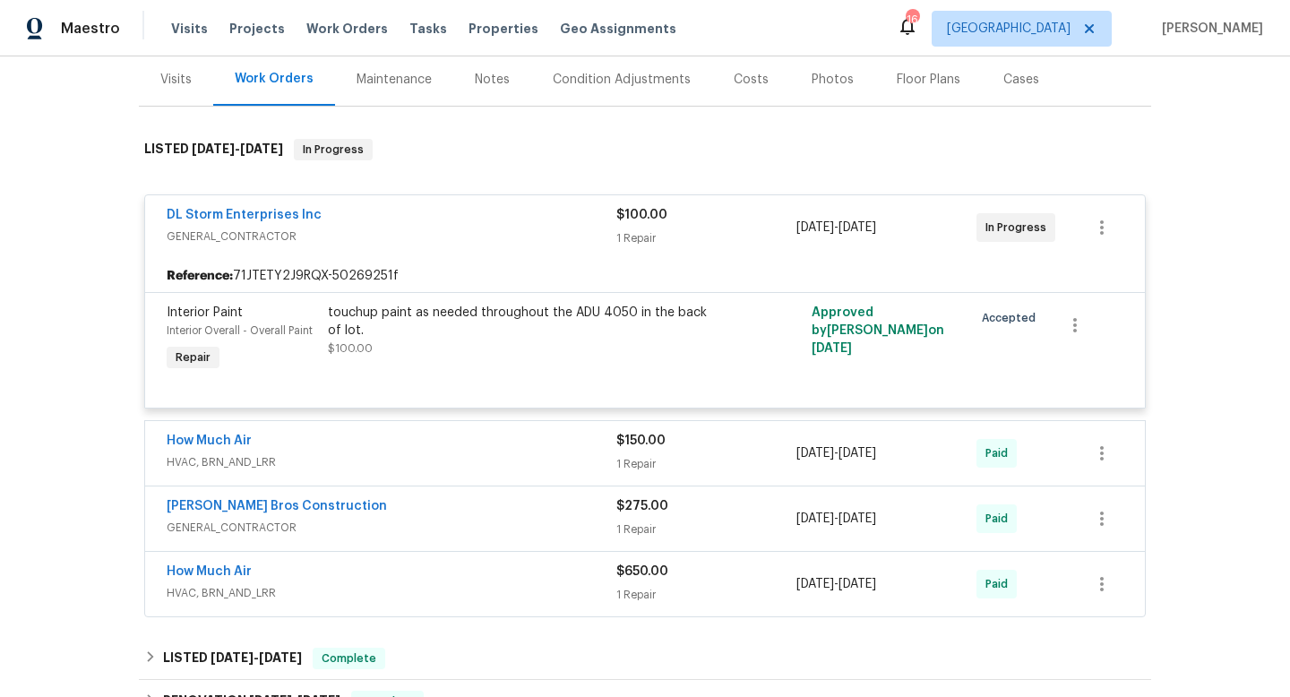
click at [522, 452] on div "How Much Air" at bounding box center [392, 443] width 450 height 22
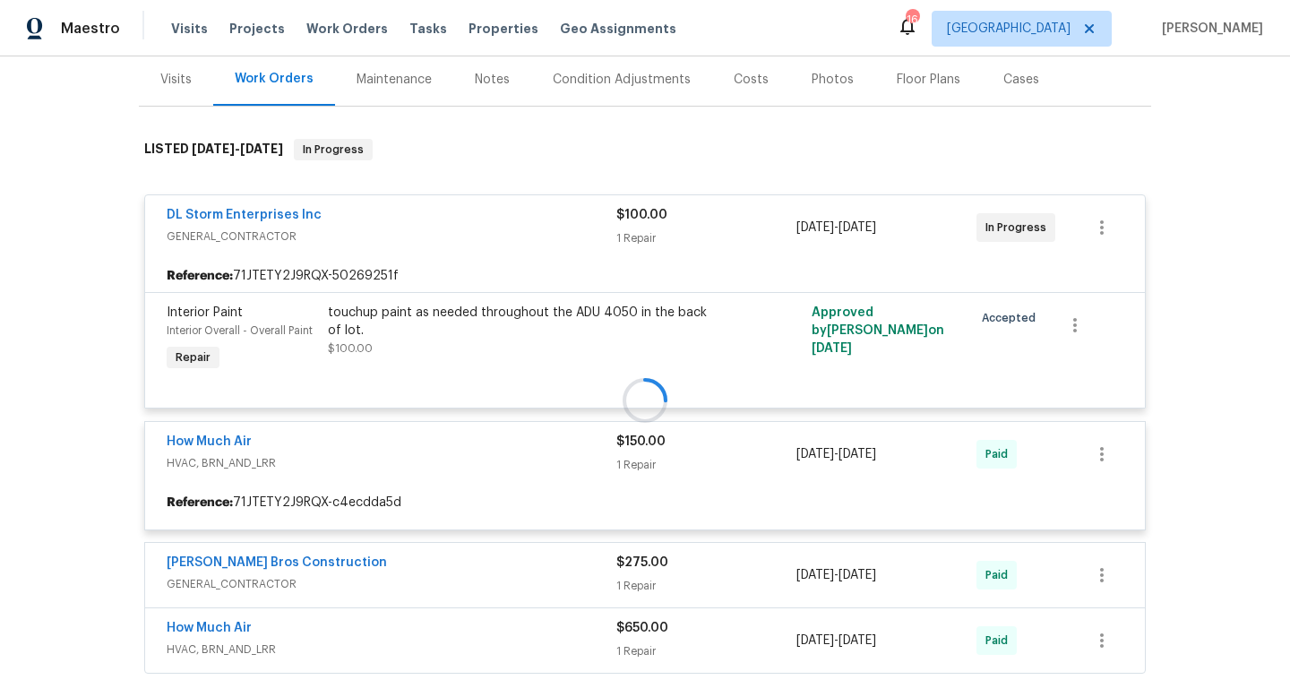
scroll to position [355, 0]
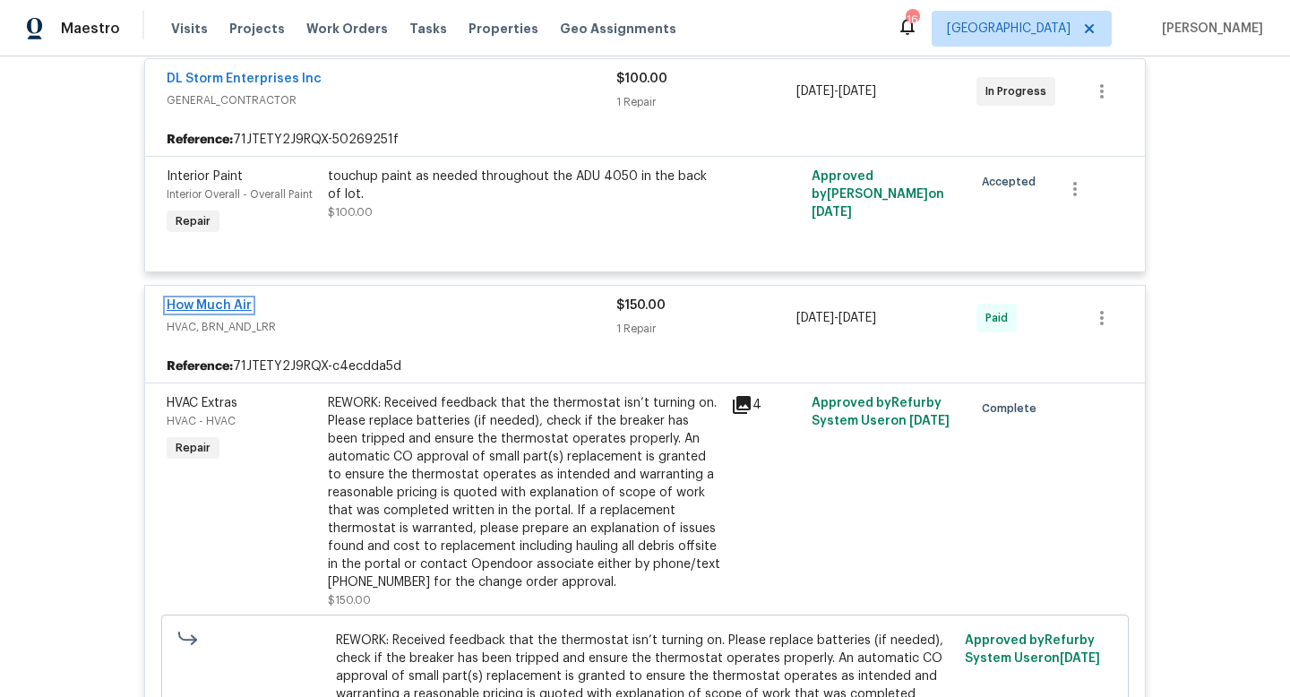
click at [203, 306] on link "How Much Air" at bounding box center [209, 305] width 85 height 13
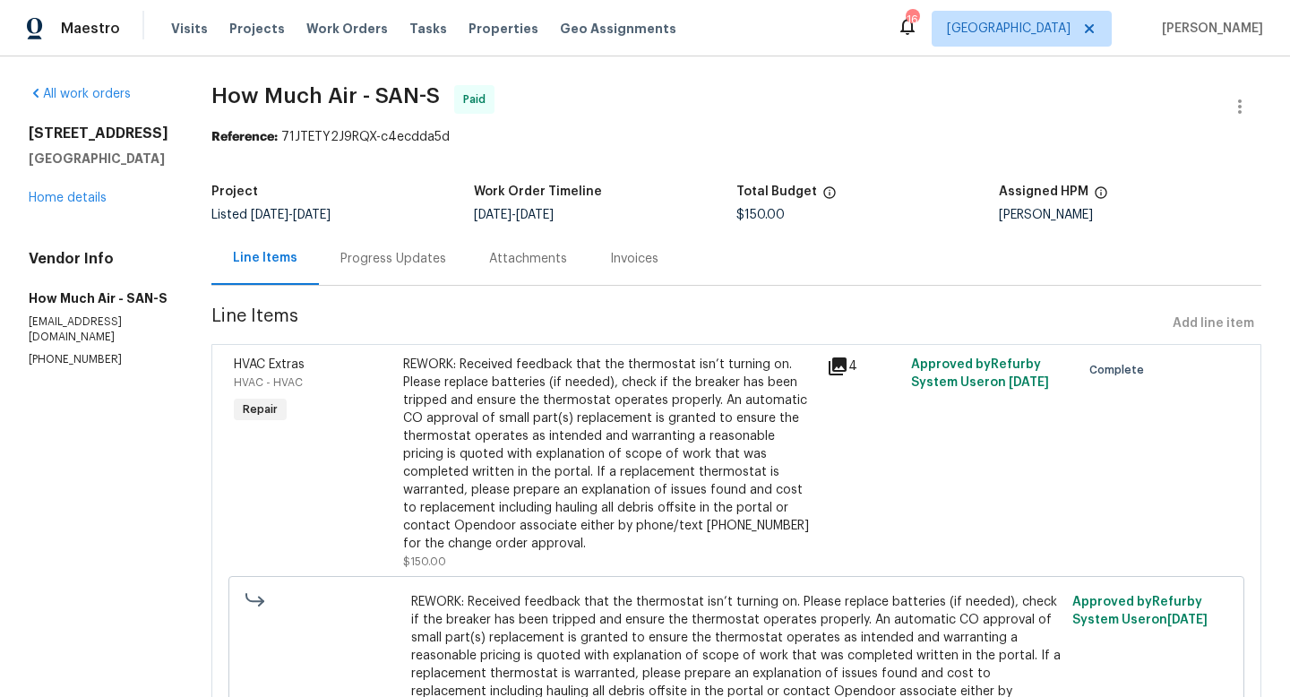
click at [418, 261] on div "Progress Updates" at bounding box center [394, 259] width 106 height 18
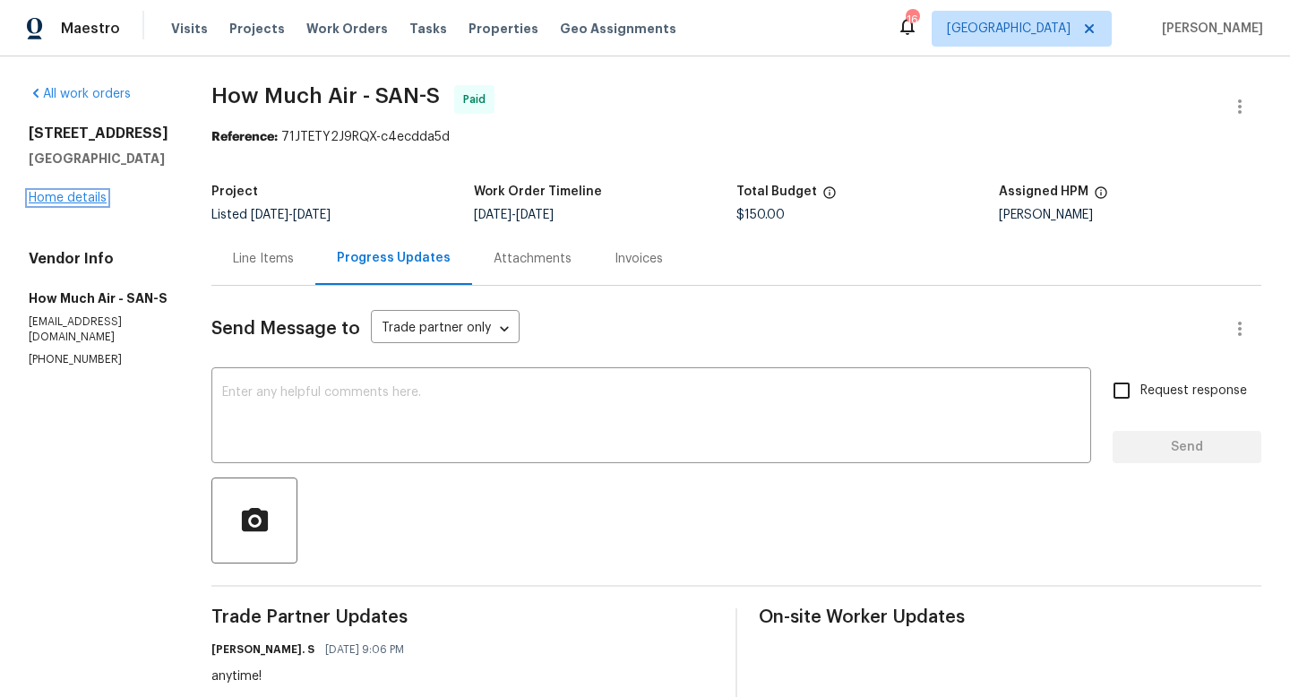
click at [97, 196] on link "Home details" at bounding box center [68, 198] width 78 height 13
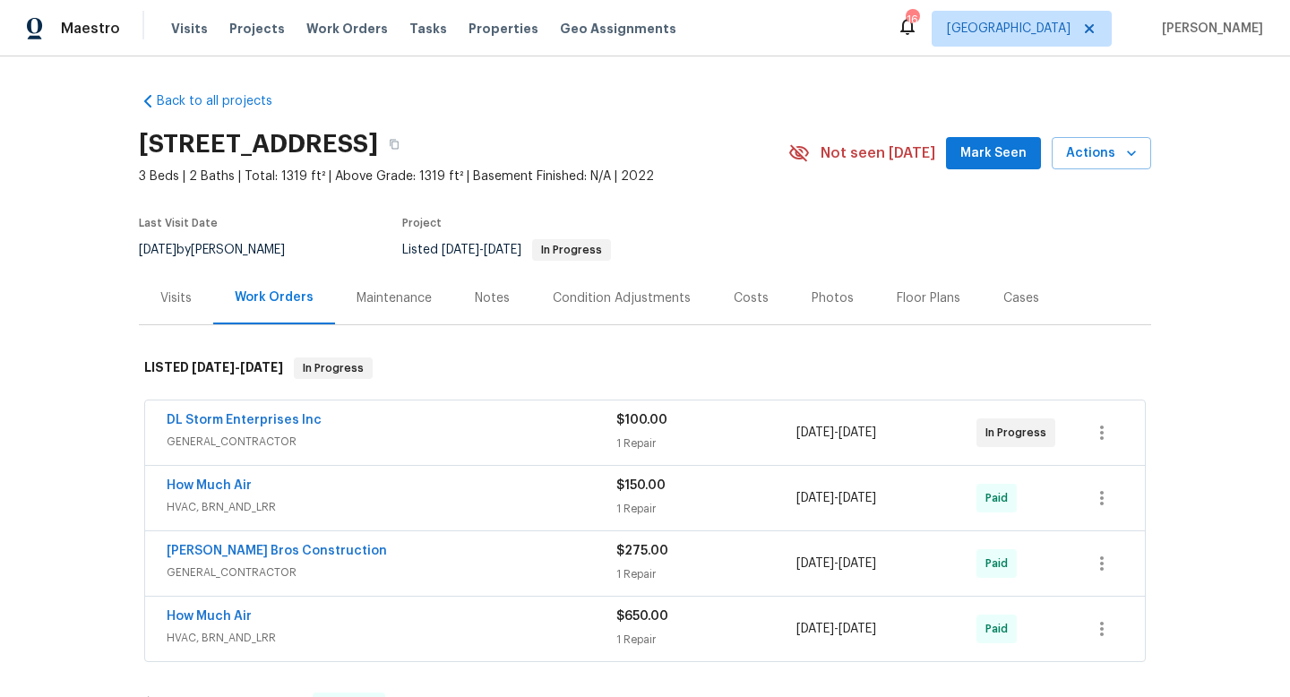
click at [438, 460] on div "DL Storm Enterprises Inc GENERAL_CONTRACTOR $100.00 1 Repair 2/4/2025 - 2/6/202…" at bounding box center [645, 433] width 1000 height 65
click at [445, 496] on div "How Much Air" at bounding box center [392, 488] width 450 height 22
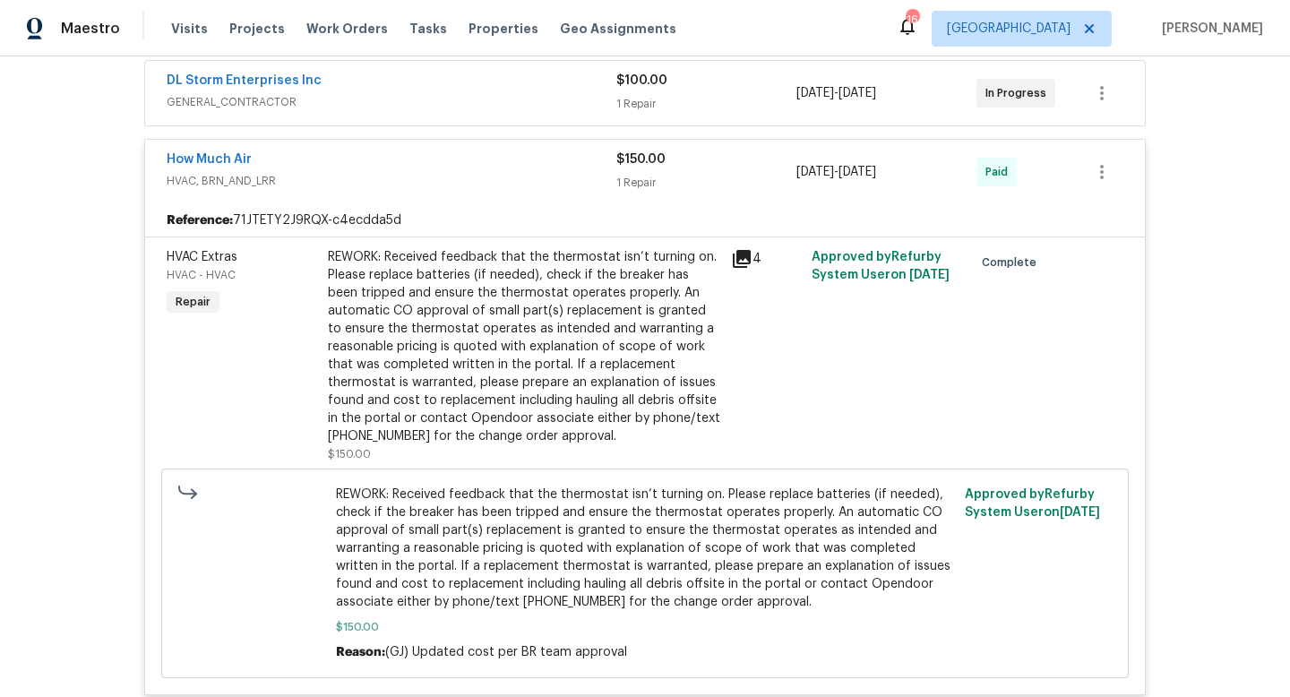
scroll to position [347, 0]
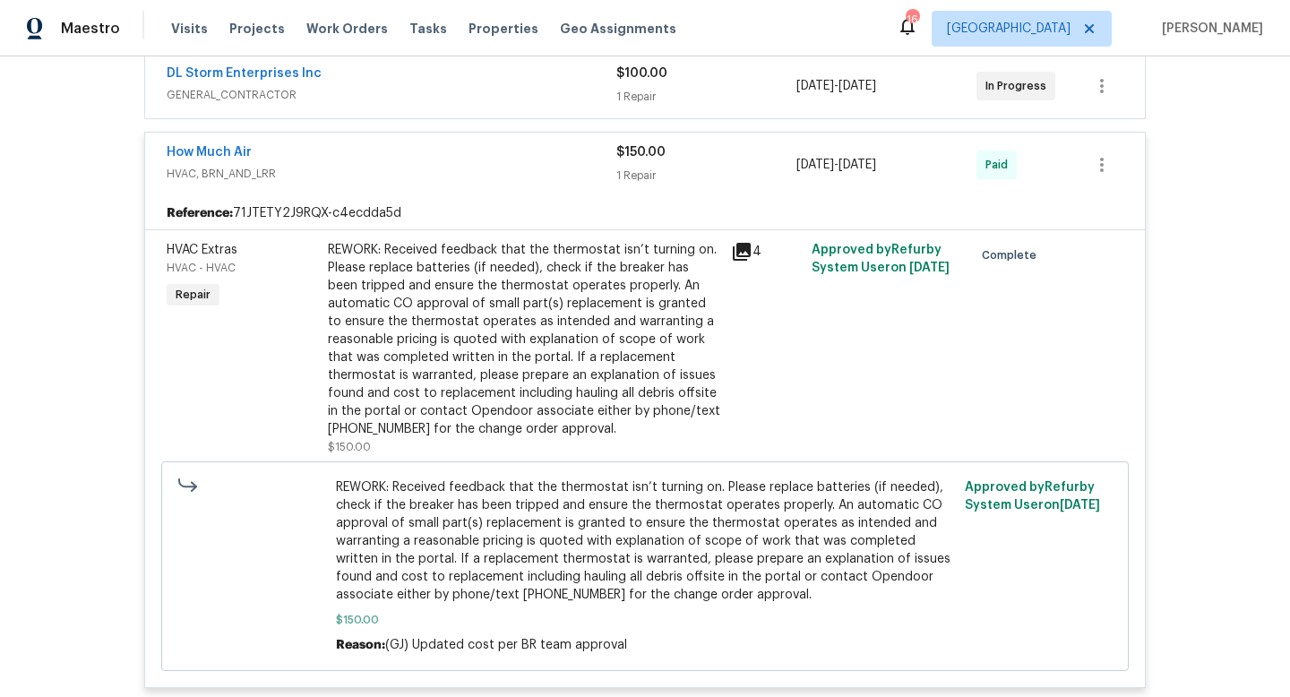
click at [721, 255] on div "REWORK: Received feedback that the thermostat isn’t turning on. Please replace …" at bounding box center [524, 349] width 403 height 226
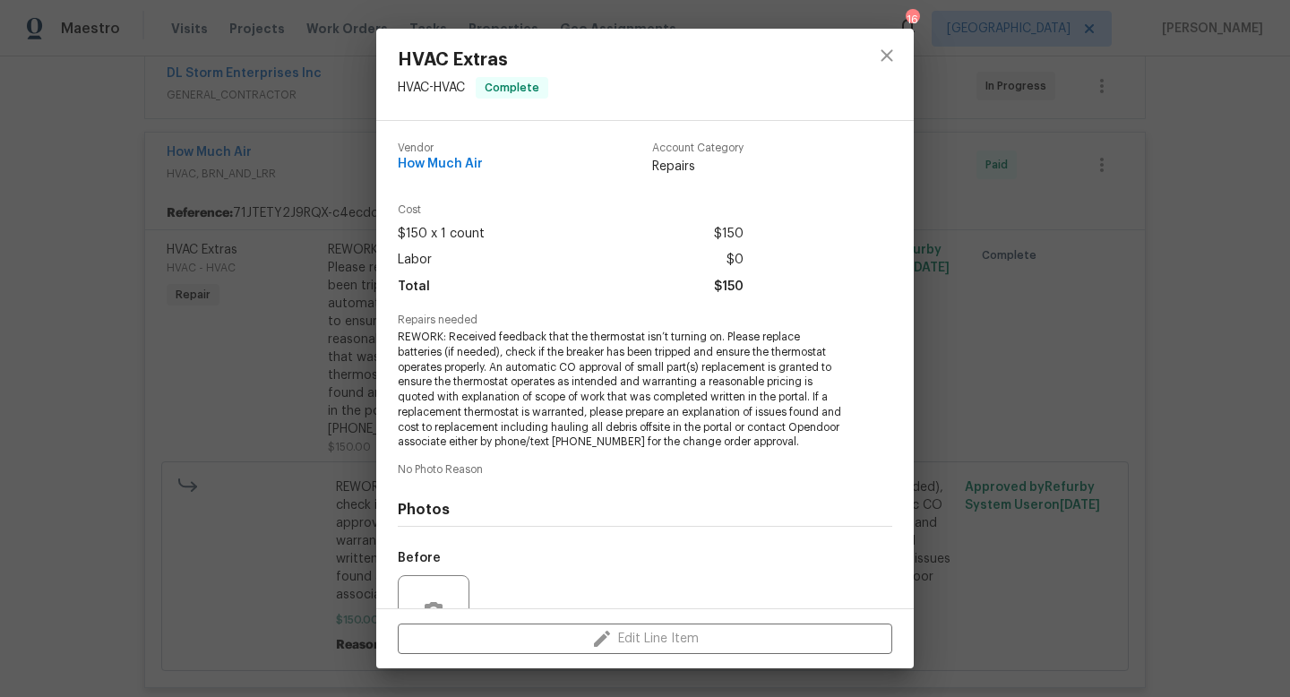
scroll to position [173, 0]
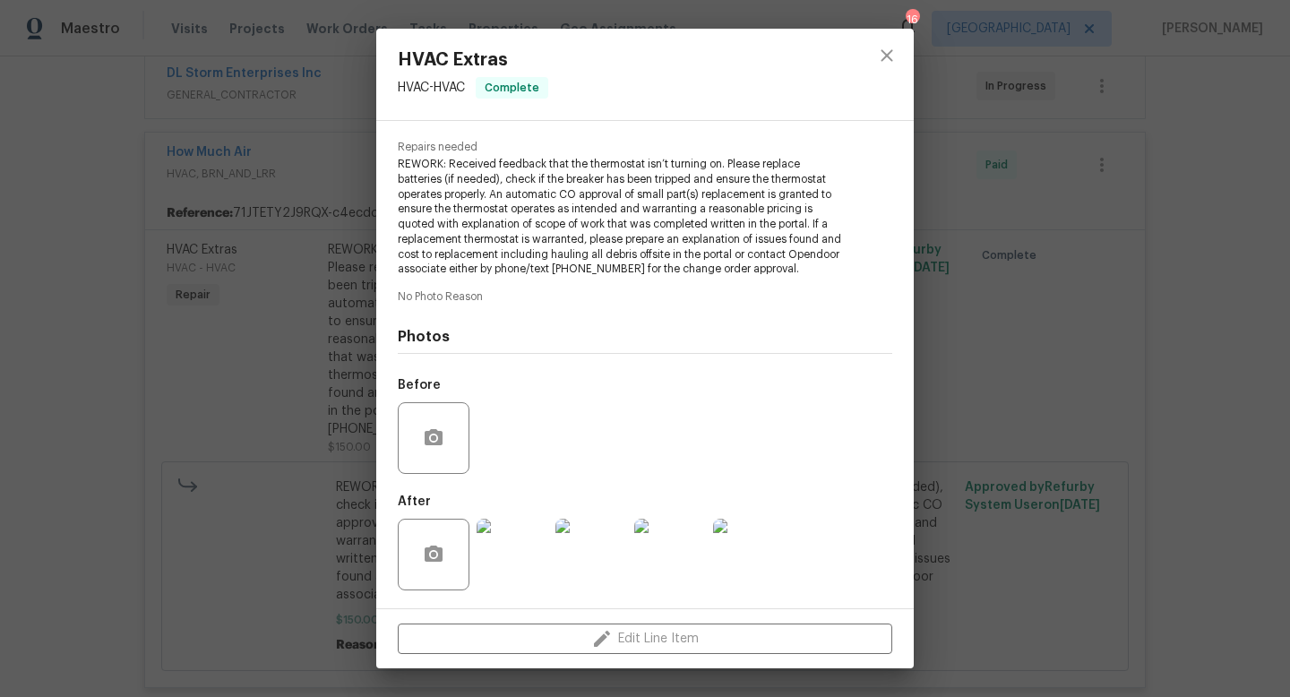
click at [513, 557] on img at bounding box center [513, 555] width 72 height 72
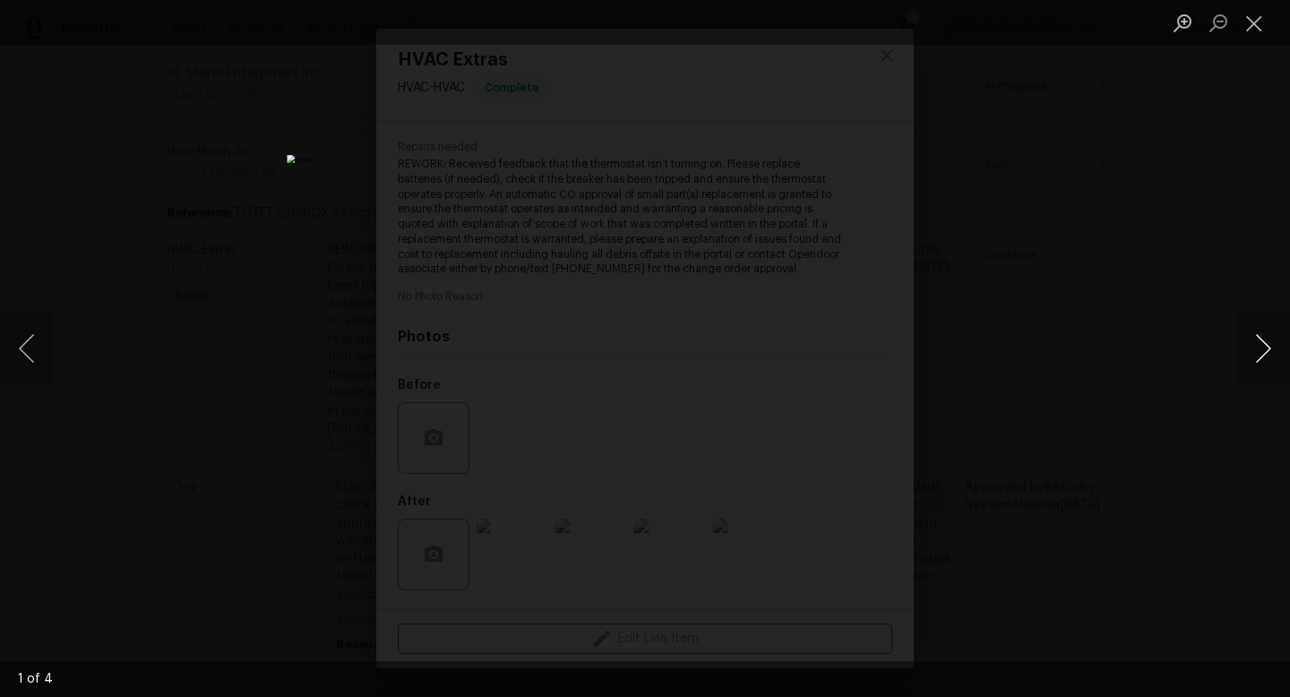
click at [1264, 353] on button "Next image" at bounding box center [1264, 349] width 54 height 72
click at [1249, 349] on button "Next image" at bounding box center [1264, 349] width 54 height 72
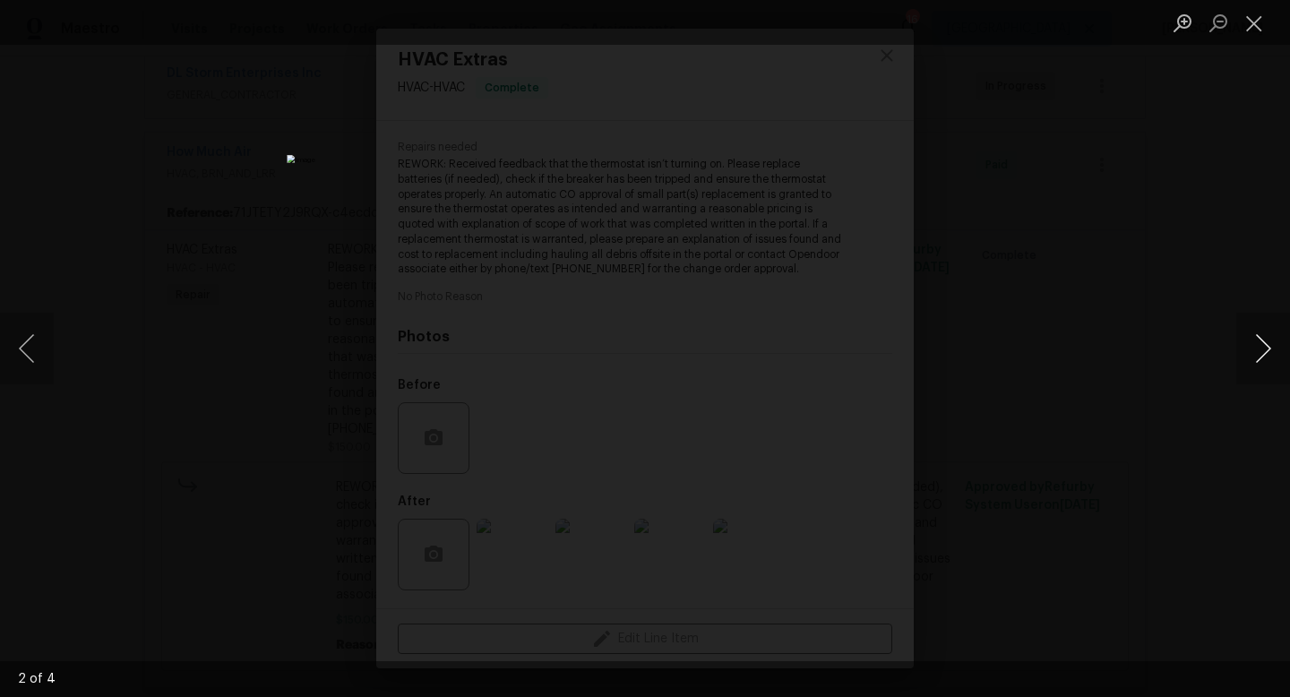
click at [1260, 367] on button "Next image" at bounding box center [1264, 349] width 54 height 72
click at [1260, 349] on button "Next image" at bounding box center [1264, 349] width 54 height 72
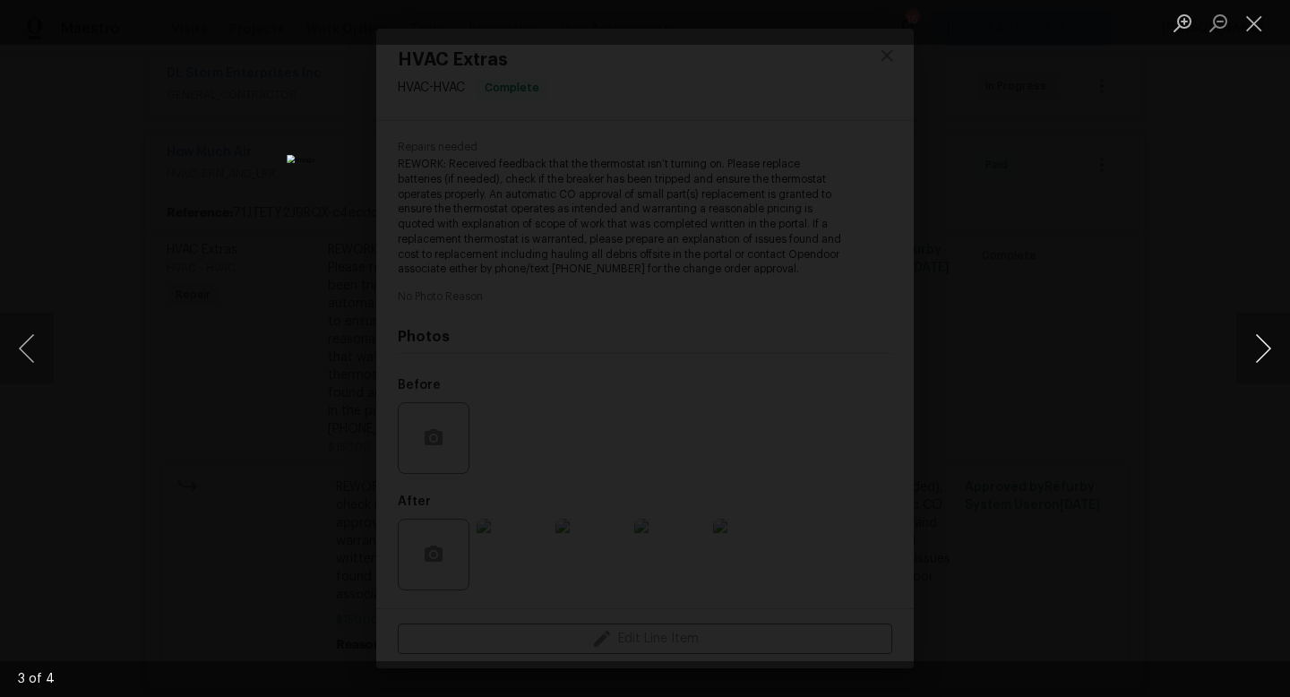
click at [1260, 349] on button "Next image" at bounding box center [1264, 349] width 54 height 72
click at [1247, 30] on button "Close lightbox" at bounding box center [1255, 22] width 36 height 31
